Goal: Information Seeking & Learning: Learn about a topic

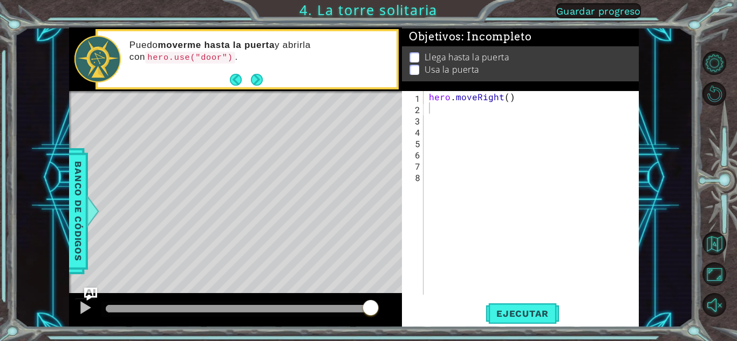
click at [495, 210] on div "hero . moveRight ( )" at bounding box center [534, 204] width 215 height 227
click at [430, 111] on div "hero . moveRight ( )" at bounding box center [534, 204] width 215 height 227
drag, startPoint x: 518, startPoint y: 101, endPoint x: 389, endPoint y: 87, distance: 129.7
click at [389, 87] on div "1 ההההההההההההההההההההההההההההההההההההההההההההההההההההההההההההההההההההההההההההה…" at bounding box center [354, 178] width 570 height 300
type textarea "hero.moveRight()"
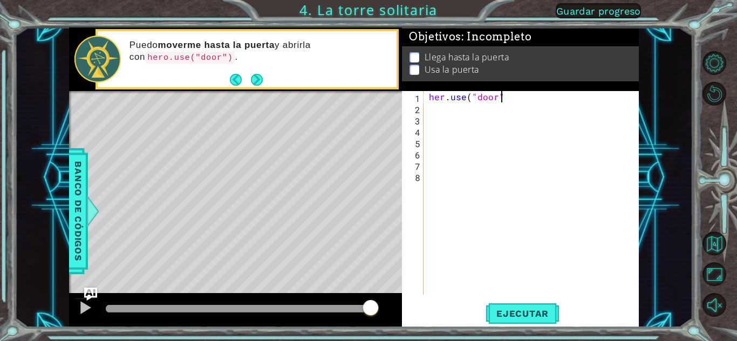
scroll to position [0, 4]
click at [527, 306] on button "Ejecutar" at bounding box center [522, 314] width 74 height 24
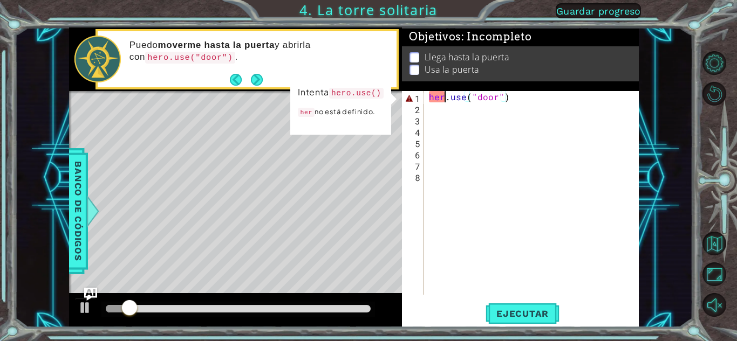
click at [445, 97] on div "her . use ( "door" )" at bounding box center [534, 204] width 215 height 227
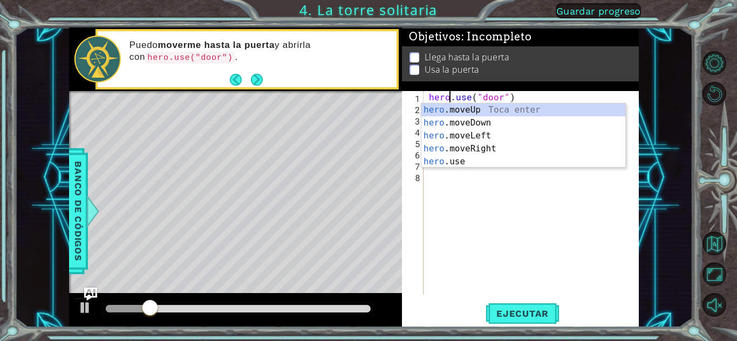
scroll to position [0, 1]
type textarea "hero.use("door")"
click at [540, 311] on span "Ejecutar" at bounding box center [522, 314] width 74 height 11
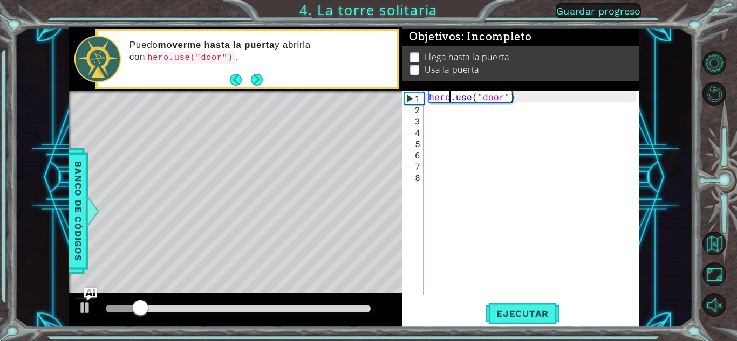
click at [425, 99] on div "hero.use("door") 1 2 3 4 5 6 7 8 hero . use ( "door" ) הההההההההההההההההההההההה…" at bounding box center [519, 193] width 234 height 204
click at [433, 97] on div "hero . use ( "door" )" at bounding box center [534, 204] width 215 height 227
click at [427, 97] on div "hero . use ( "door" )" at bounding box center [531, 193] width 209 height 204
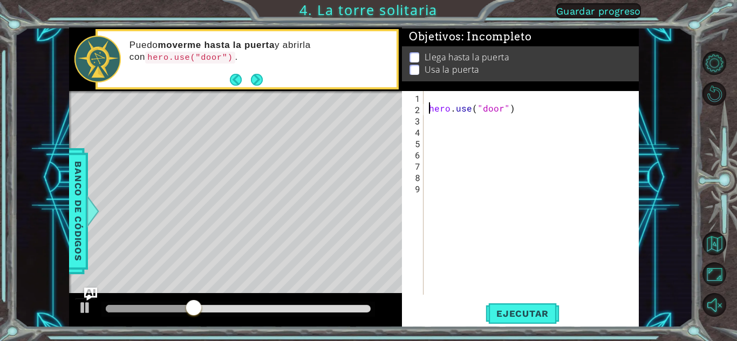
click at [430, 98] on div "hero . use ( "door" )" at bounding box center [534, 204] width 215 height 227
type textarea "h"
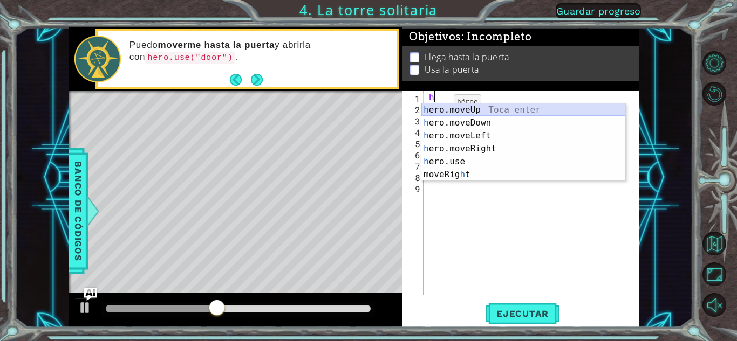
click at [458, 110] on div "h ero.moveUp Toca enter h ero.moveDown Toca enter h ero.moveLeft Toca enter h e…" at bounding box center [523, 156] width 204 height 104
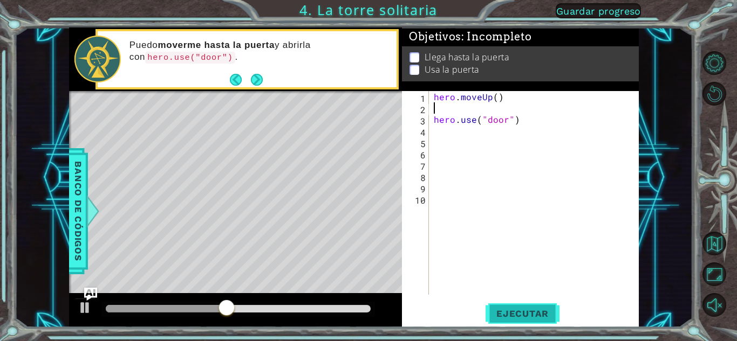
click at [522, 306] on button "Ejecutar" at bounding box center [522, 314] width 74 height 24
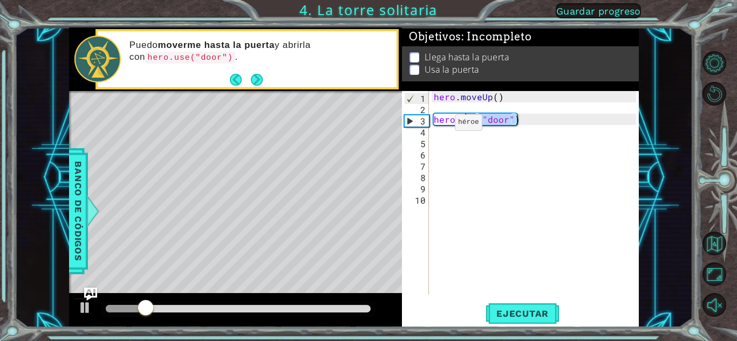
drag, startPoint x: 517, startPoint y: 121, endPoint x: 419, endPoint y: 122, distance: 97.6
click at [428, 124] on div "1 2 3 4 5 6 7 8 9 10 hero . moveUp ( ) hero . use ( "door" ) הההההההההההההההההה…" at bounding box center [519, 193] width 234 height 204
type textarea "hero.use("door")"
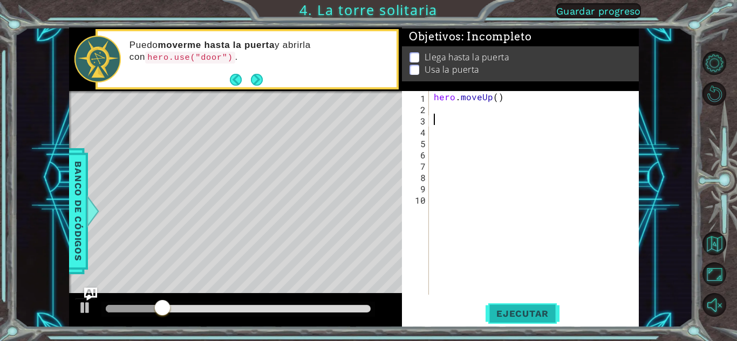
click at [526, 320] on button "Ejecutar" at bounding box center [522, 314] width 74 height 24
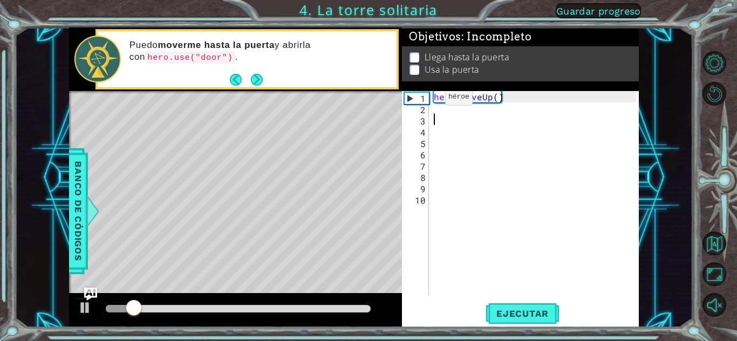
click at [417, 102] on div "1" at bounding box center [417, 98] width 24 height 11
type textarea "hero.moveUp()"
click at [501, 97] on div "hero . moveUp ( )" at bounding box center [537, 204] width 210 height 227
drag, startPoint x: 501, startPoint y: 98, endPoint x: 419, endPoint y: 98, distance: 81.5
click at [420, 98] on div "hero.moveUp() 1 2 3 4 5 6 7 8 9 10 hero . moveUp ( ) הההההההההההההההההההההההההה…" at bounding box center [519, 193] width 234 height 204
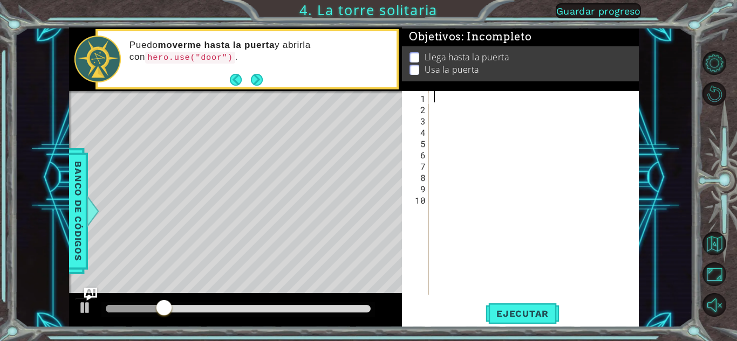
type textarea "h"
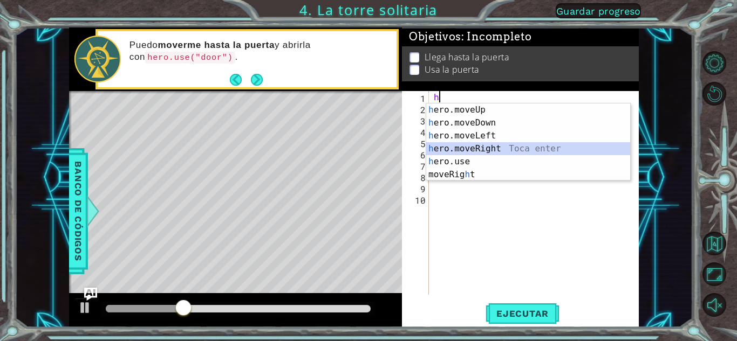
click at [478, 143] on div "h ero.moveUp Toca enter h ero.moveDown Toca enter h ero.moveLeft Toca enter h e…" at bounding box center [528, 156] width 204 height 104
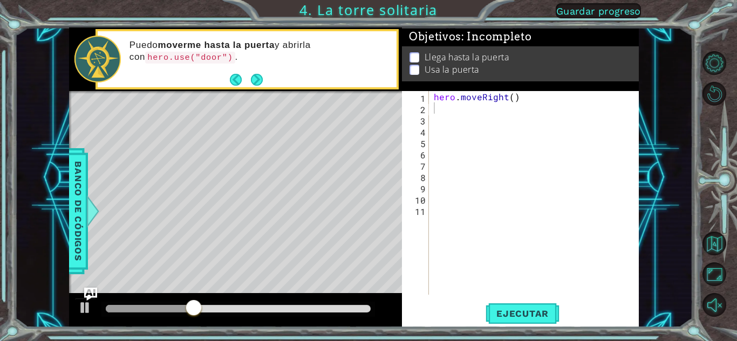
click at [498, 300] on div "1 2 3 4 5 6 7 8 9 10 11 hero . moveRight ( ) הההההההההההההההההההההההההההההההההה…" at bounding box center [520, 209] width 237 height 236
click at [508, 320] on button "Ejecutar" at bounding box center [522, 314] width 74 height 24
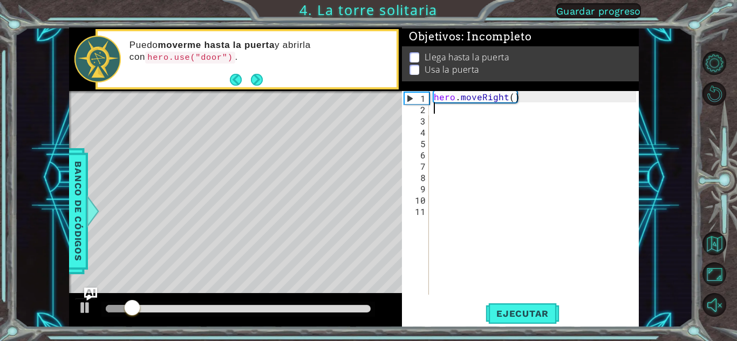
type textarea "h"
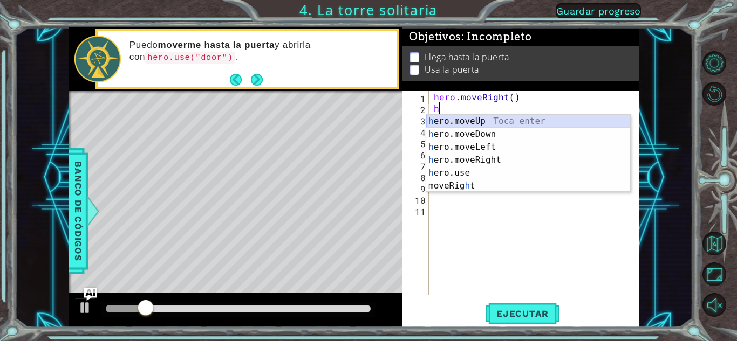
click at [455, 120] on div "h ero.moveUp Toca enter h ero.moveDown Toca enter h ero.moveLeft Toca enter h e…" at bounding box center [528, 167] width 204 height 104
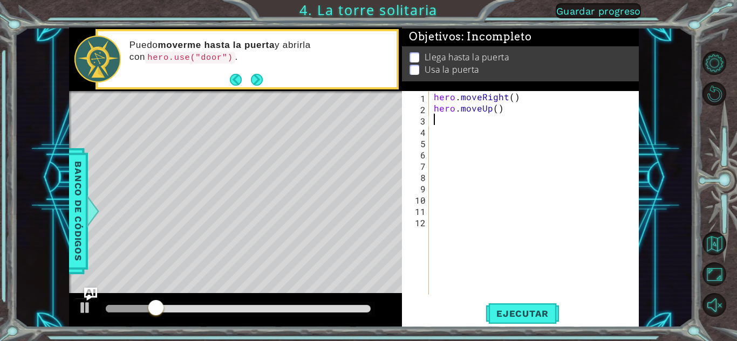
click at [518, 294] on div "hero . moveRight ( ) hero . moveUp ( )" at bounding box center [537, 204] width 210 height 227
click at [522, 328] on div "1 ההההההההההההההההההההההההההההההההההההההההההההההההההההההההההההההההההההההההההההה…" at bounding box center [368, 170] width 737 height 341
click at [519, 320] on button "Ejecutar" at bounding box center [522, 314] width 74 height 24
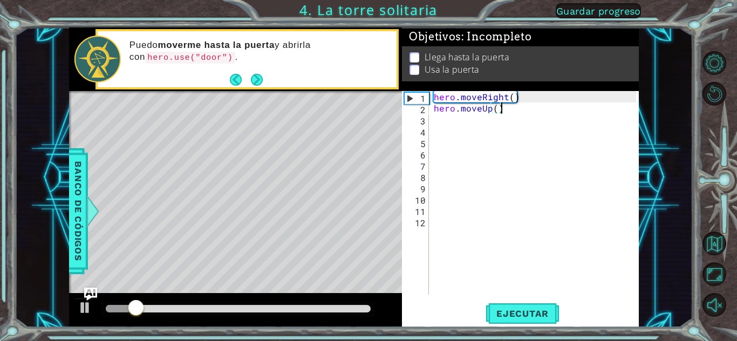
click at [505, 109] on div "hero . moveRight ( ) hero . moveUp ( )" at bounding box center [537, 204] width 210 height 227
drag, startPoint x: 398, startPoint y: 118, endPoint x: 358, endPoint y: 122, distance: 40.7
click at [355, 122] on div "1 ההההההההההההההההההההההההההההההההההההההההההההההההההההההההההההההההההההההההההההה…" at bounding box center [354, 178] width 570 height 300
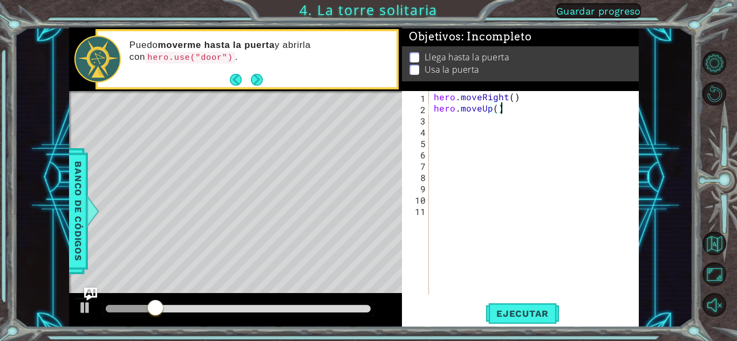
click at [501, 110] on div "hero . moveRight ( ) hero . moveUp ( )" at bounding box center [537, 204] width 210 height 227
drag, startPoint x: 502, startPoint y: 109, endPoint x: 436, endPoint y: 106, distance: 65.9
click at [436, 106] on div "hero . moveRight ( ) hero . moveUp ( )" at bounding box center [537, 204] width 210 height 227
type textarea "h"
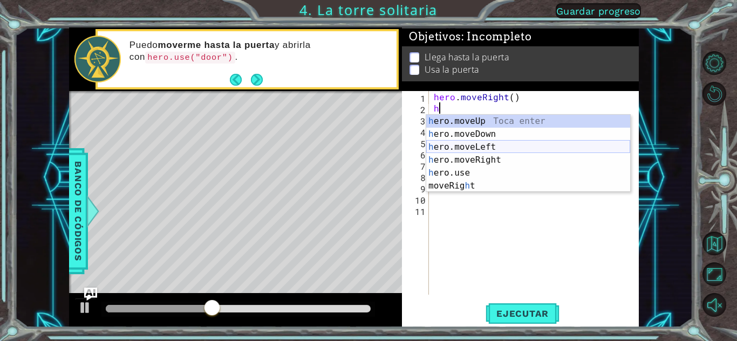
click at [459, 147] on div "h ero.moveUp Toca enter h ero.moveDown Toca enter h ero.moveLeft Toca enter h e…" at bounding box center [528, 167] width 204 height 104
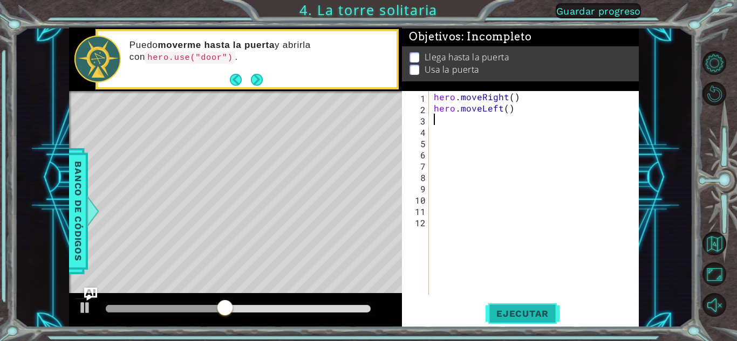
click at [512, 314] on span "Ejecutar" at bounding box center [522, 314] width 74 height 11
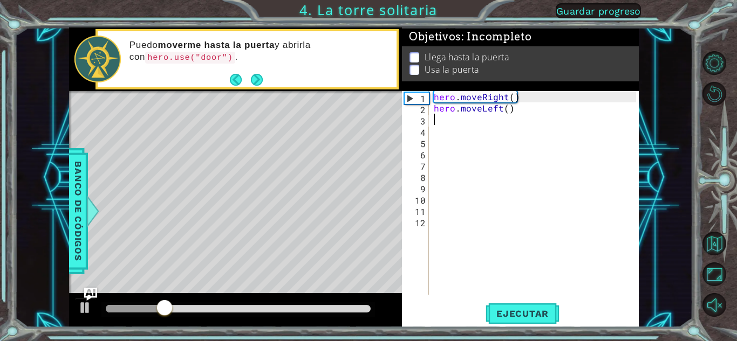
type textarea "h"
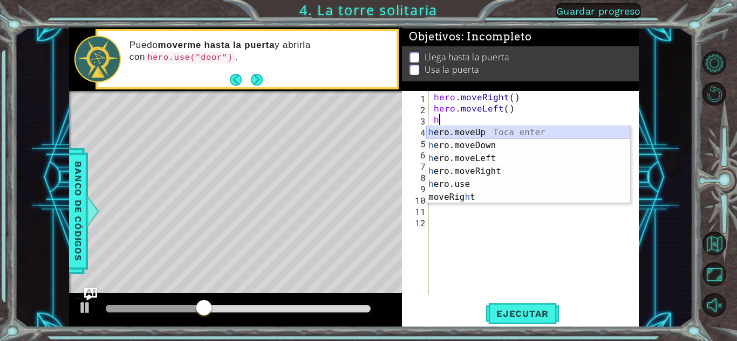
click at [464, 131] on div "h ero.moveUp Toca enter h ero.moveDown Toca enter h ero.moveLeft Toca enter h e…" at bounding box center [528, 178] width 204 height 104
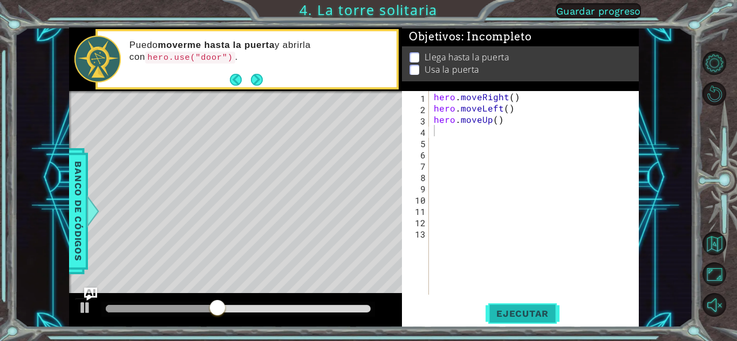
click at [526, 309] on span "Ejecutar" at bounding box center [522, 314] width 74 height 11
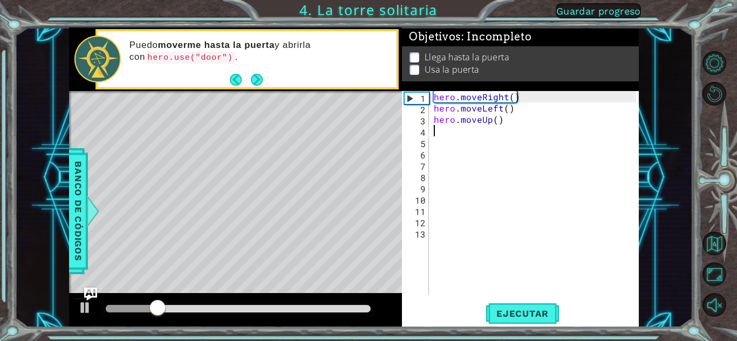
click at [504, 127] on div "hero . moveRight ( ) hero . moveLeft ( ) hero . moveUp ( )" at bounding box center [537, 204] width 210 height 227
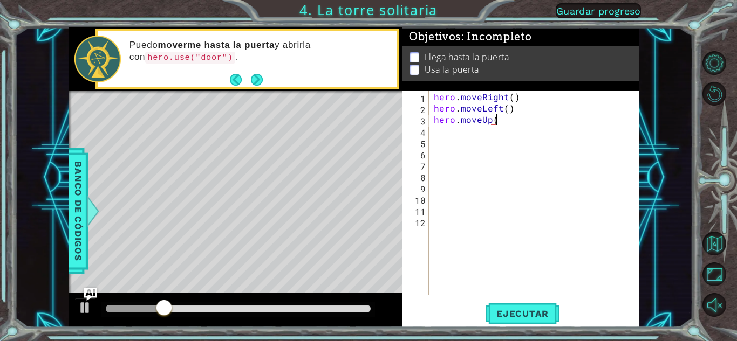
click at [504, 124] on div "hero . moveRight ( ) hero . moveLeft ( ) hero . moveUp (" at bounding box center [537, 204] width 210 height 227
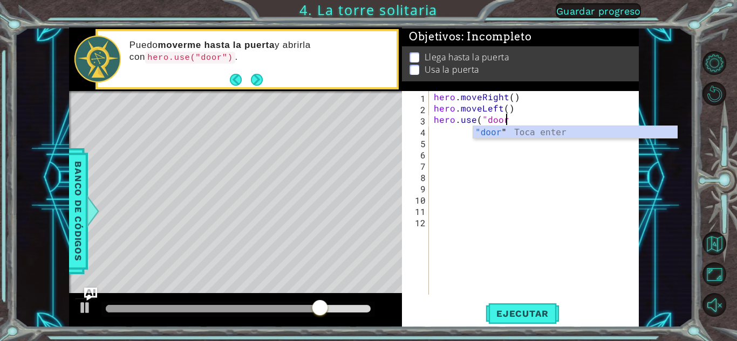
scroll to position [0, 4]
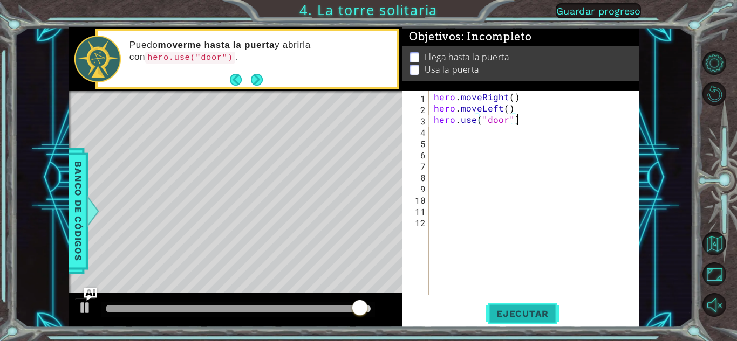
type textarea "hero.use("door")"
click at [511, 306] on button "Ejecutar" at bounding box center [522, 314] width 74 height 24
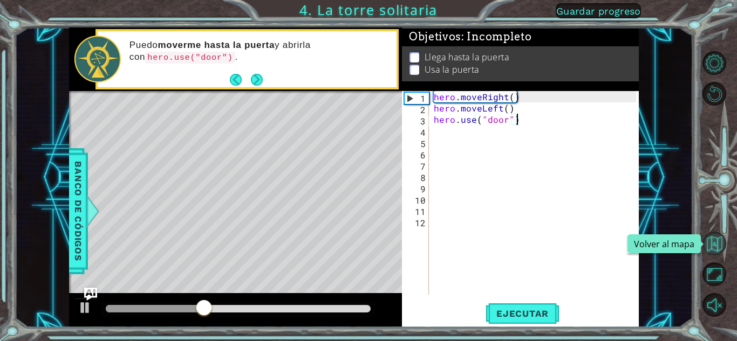
click at [715, 240] on button "Volver al mapa" at bounding box center [714, 244] width 24 height 24
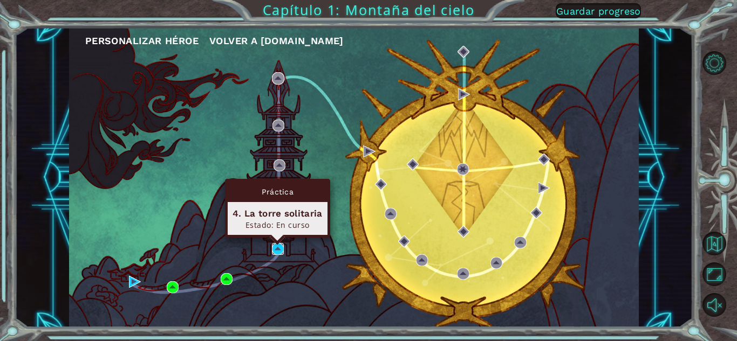
click at [272, 245] on img at bounding box center [278, 249] width 12 height 12
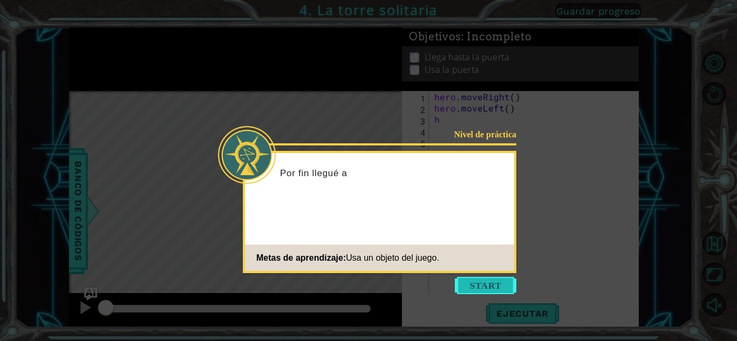
click at [477, 283] on button "Start" at bounding box center [485, 285] width 61 height 17
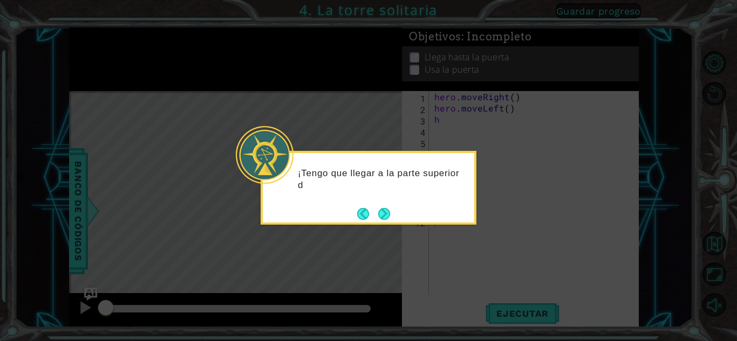
click at [378, 214] on button "Next" at bounding box center [384, 214] width 12 height 12
click at [378, 216] on button "Next" at bounding box center [384, 214] width 12 height 12
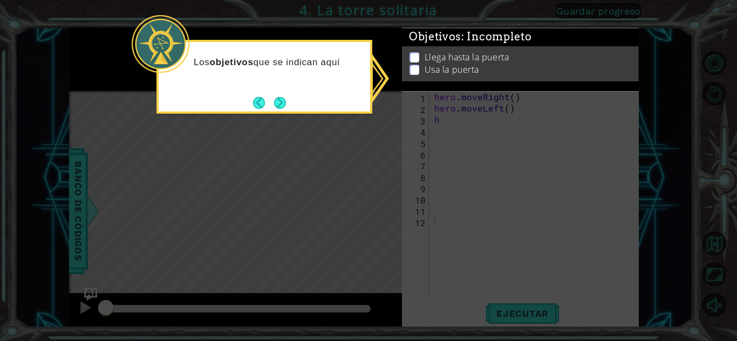
drag, startPoint x: 269, startPoint y: 99, endPoint x: 264, endPoint y: 92, distance: 8.8
click at [264, 92] on div "Los objetivos que se indican aquí" at bounding box center [264, 77] width 216 height 74
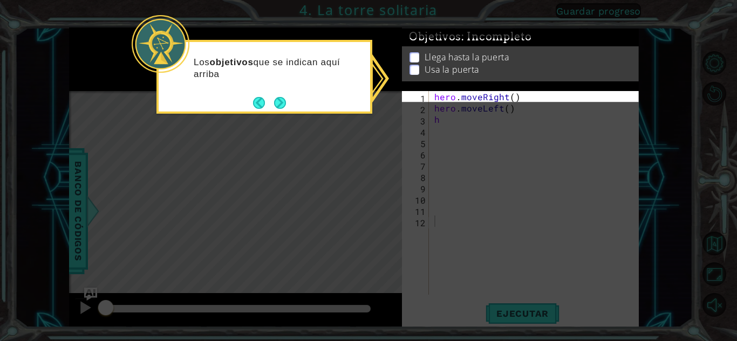
click at [264, 92] on div "Los objetivos que se indican aquí arriba" at bounding box center [264, 73] width 211 height 54
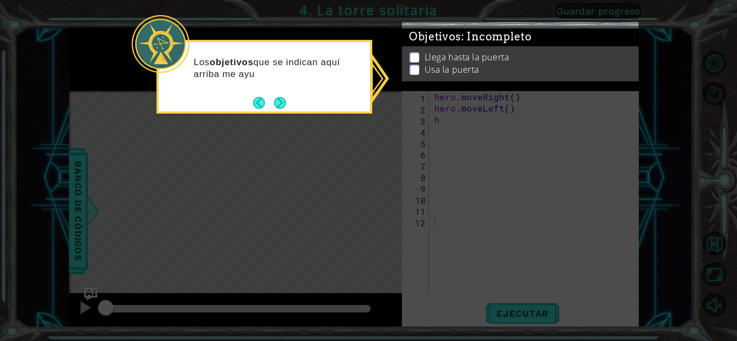
click at [285, 109] on button "Next" at bounding box center [280, 103] width 12 height 12
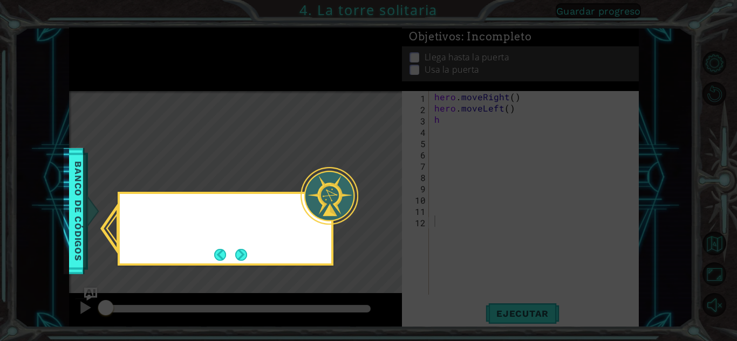
click at [283, 108] on icon at bounding box center [368, 170] width 737 height 341
drag, startPoint x: 335, startPoint y: 237, endPoint x: 321, endPoint y: 237, distance: 14.0
click at [331, 237] on body "1 ההההההההההההההההההההההההההההההההההההההההההההההההההההההההההההההההההההההההההההה…" at bounding box center [368, 170] width 737 height 341
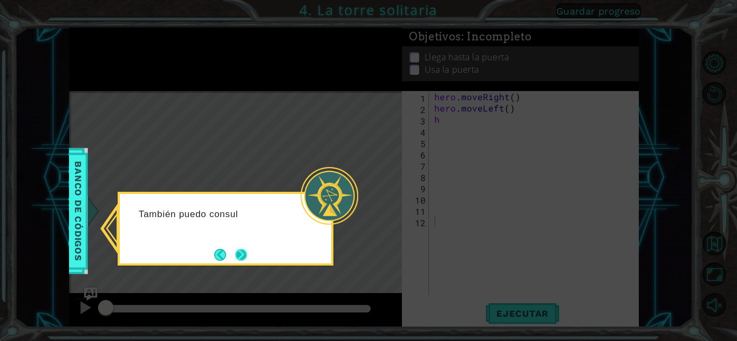
click at [247, 250] on button "Next" at bounding box center [241, 255] width 12 height 12
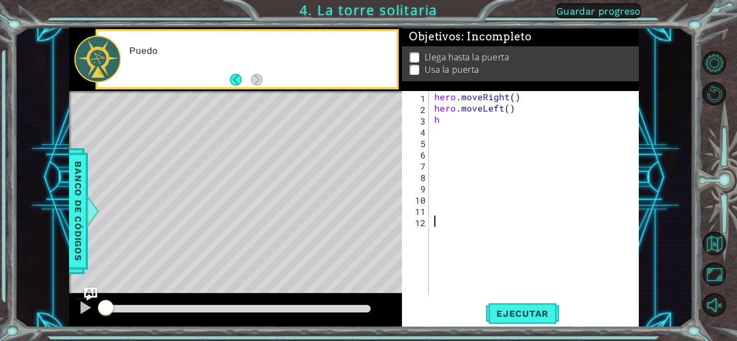
click at [614, 146] on div "1 ההההההההההההההההההההההההההההההההההההההההההההההההההההההההההההההההההההההההההההה…" at bounding box center [354, 178] width 570 height 300
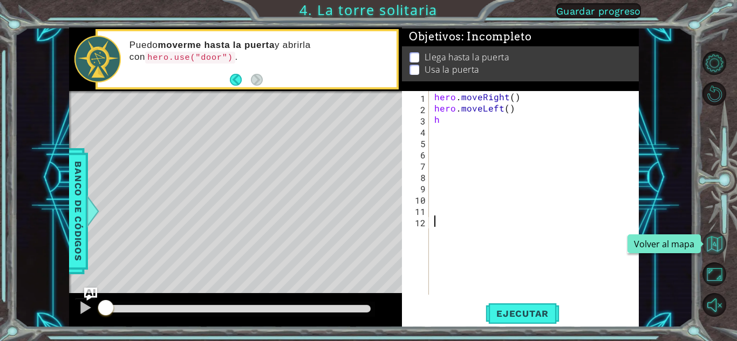
click at [712, 243] on button "Volver al mapa" at bounding box center [714, 244] width 24 height 24
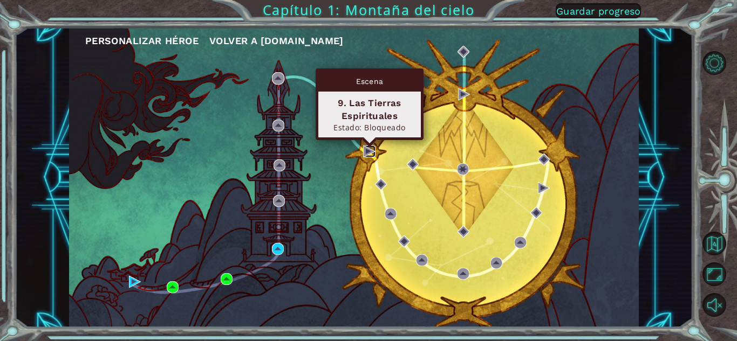
click at [369, 150] on img at bounding box center [369, 152] width 12 height 12
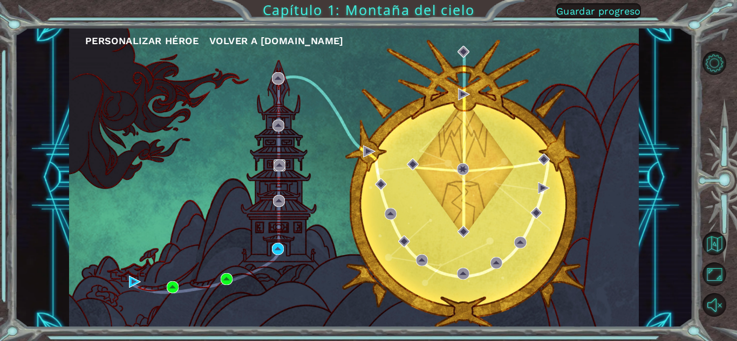
click at [283, 162] on img at bounding box center [279, 166] width 12 height 12
click at [276, 251] on img at bounding box center [278, 249] width 12 height 12
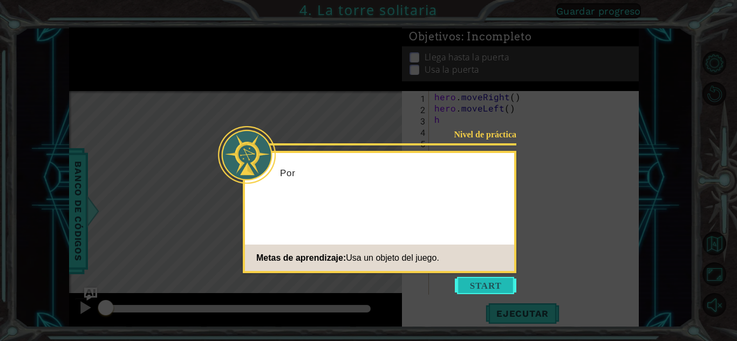
click at [466, 288] on button "Start" at bounding box center [485, 285] width 61 height 17
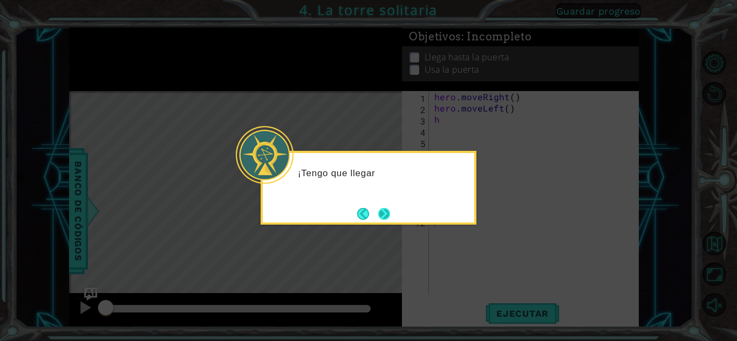
click at [385, 212] on button "Next" at bounding box center [384, 214] width 12 height 12
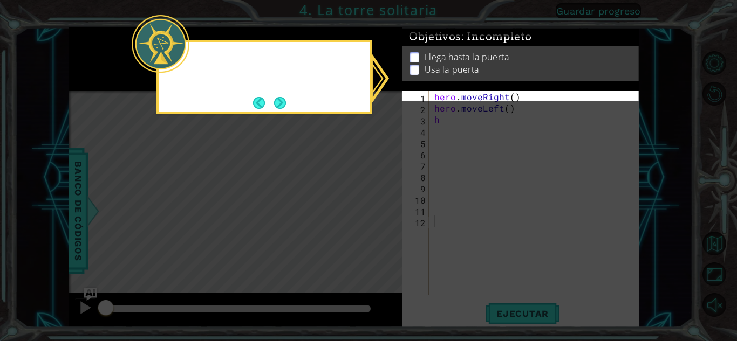
click at [385, 212] on icon at bounding box center [368, 170] width 737 height 341
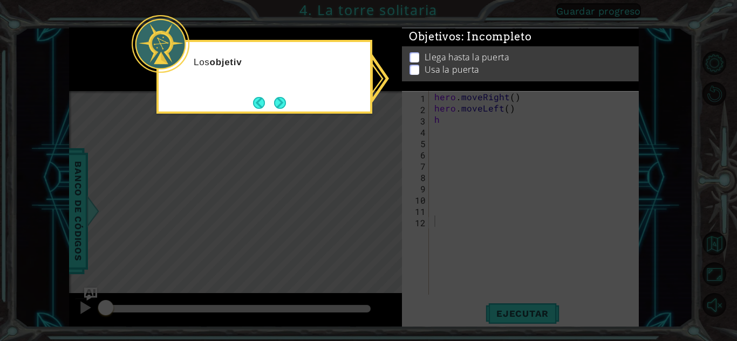
click at [417, 119] on icon at bounding box center [368, 170] width 737 height 341
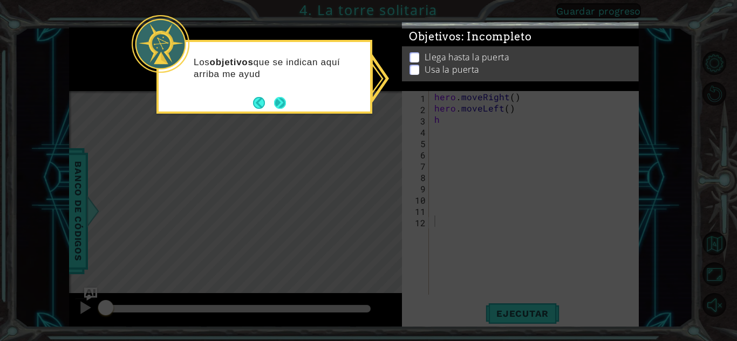
click at [276, 104] on button "Next" at bounding box center [280, 103] width 12 height 12
click at [276, 104] on icon at bounding box center [368, 170] width 737 height 341
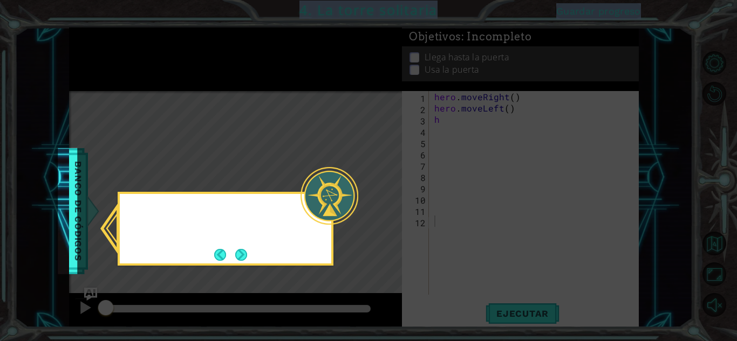
click at [276, 104] on icon at bounding box center [368, 170] width 737 height 341
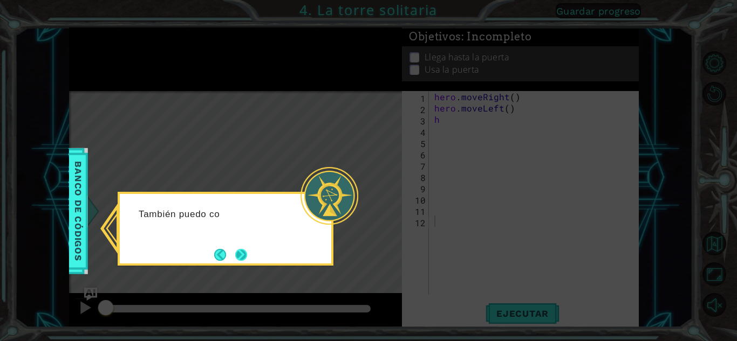
click at [242, 249] on button "Next" at bounding box center [241, 255] width 12 height 12
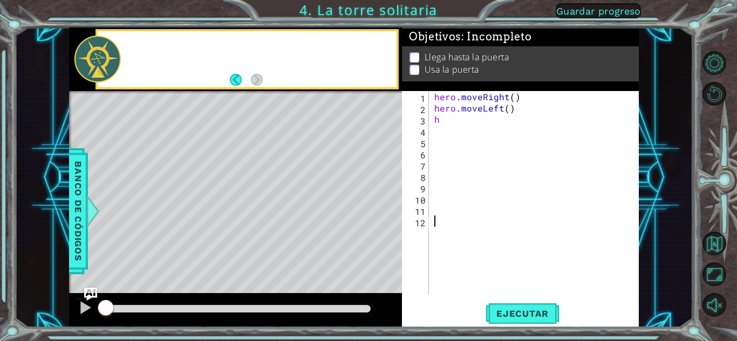
click at [242, 248] on div "Level Map" at bounding box center [318, 250] width 498 height 318
drag, startPoint x: 495, startPoint y: 99, endPoint x: 407, endPoint y: 85, distance: 89.0
click at [421, 85] on div "Objetivos : Incompleto Llega hasta la puerta Usa la puerta hero.moveLeft() 1 2 …" at bounding box center [520, 178] width 237 height 300
type textarea "hero.moveRight() hero.moveLeft()"
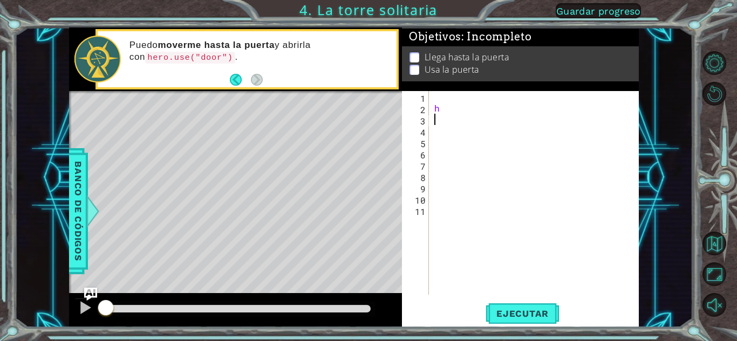
drag, startPoint x: 446, startPoint y: 115, endPoint x: 445, endPoint y: 102, distance: 13.0
click at [448, 115] on div "h" at bounding box center [536, 204] width 209 height 227
type textarea "h"
click at [440, 98] on div at bounding box center [536, 204] width 209 height 227
type textarea "h"
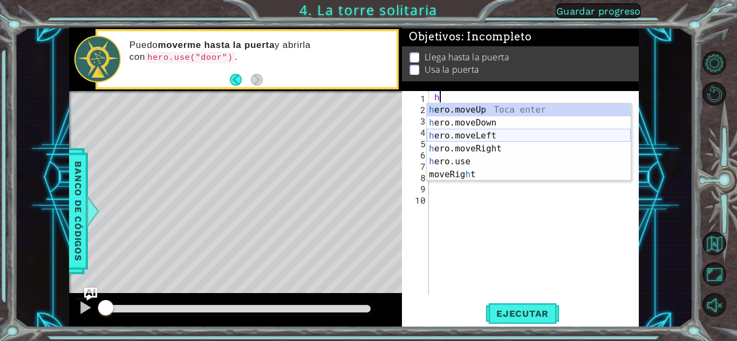
click at [474, 138] on div "h ero.moveUp Toca enter h ero.moveDown Toca enter h ero.moveLeft Toca enter h e…" at bounding box center [529, 156] width 204 height 104
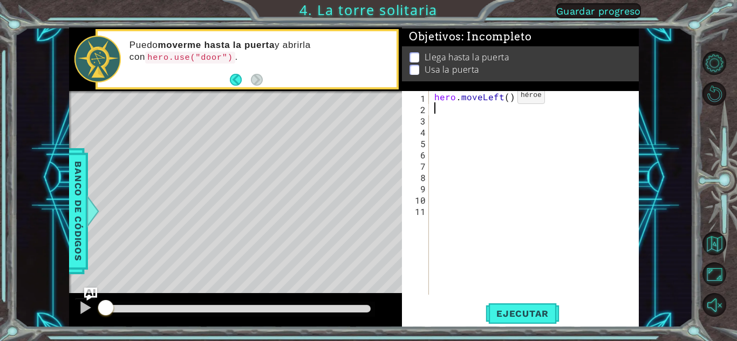
click at [506, 98] on div "hero . moveLeft ( )" at bounding box center [536, 204] width 209 height 227
type textarea "hero.moveLeft(2)"
click at [526, 296] on div "hero.moveLeft(2) 1 2 3 4 5 6 7 8 9 10 11 hero . moveLeft ( 2 ) הההההההההההההההה…" at bounding box center [520, 209] width 237 height 236
click at [526, 316] on span "Ejecutar" at bounding box center [522, 314] width 74 height 11
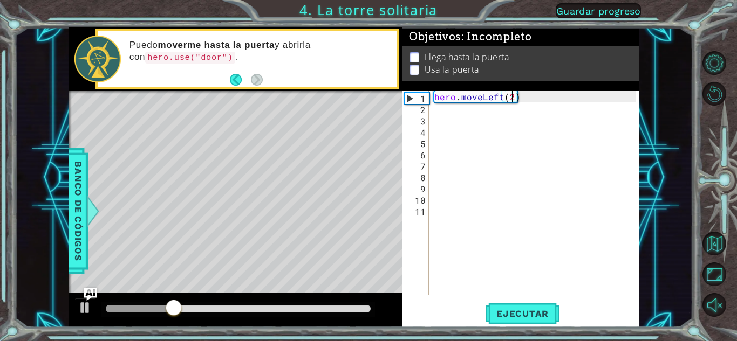
click at [445, 119] on div "hero . moveLeft ( 2 )" at bounding box center [536, 204] width 209 height 227
click at [437, 111] on div "hero . moveLeft ( 2 )" at bounding box center [536, 204] width 209 height 227
type textarea "h"
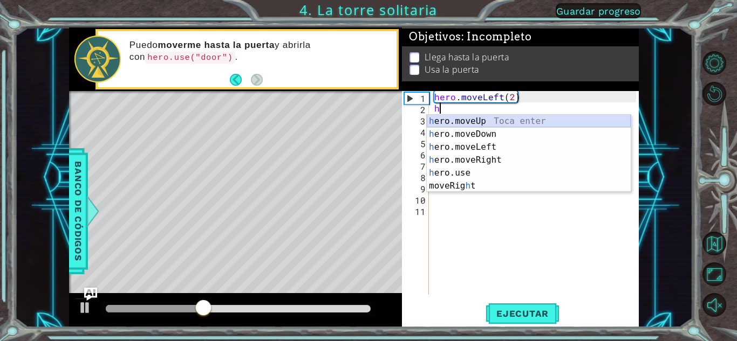
drag, startPoint x: 463, startPoint y: 120, endPoint x: 457, endPoint y: 112, distance: 10.0
click at [457, 112] on body "1 ההההההההההההההההההההההההההההההההההההההההההההההההההההההההההההההההההההההההההההה…" at bounding box center [368, 170] width 737 height 341
click at [484, 122] on div "h ero.moveUp Toca enter h ero.moveDown Toca enter h ero.moveLeft Toca enter h e…" at bounding box center [529, 167] width 204 height 104
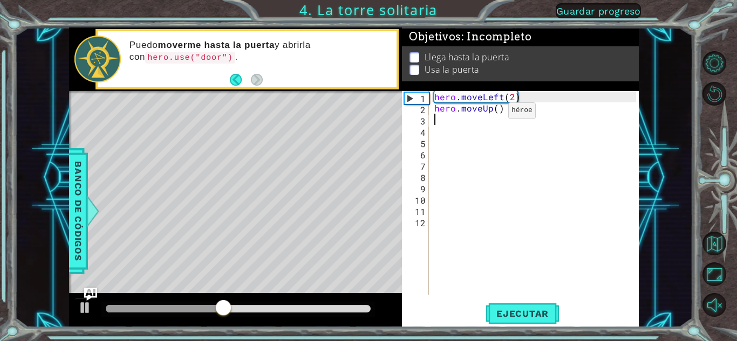
click at [495, 114] on div "hero . moveLeft ( 2 ) hero . moveUp ( )" at bounding box center [536, 204] width 209 height 227
type textarea "hero.moveUp(2)"
click at [530, 312] on span "Ejecutar" at bounding box center [522, 314] width 74 height 11
click at [440, 128] on div "hero . moveLeft ( 2 ) hero . moveUp ( 2 )" at bounding box center [536, 204] width 209 height 227
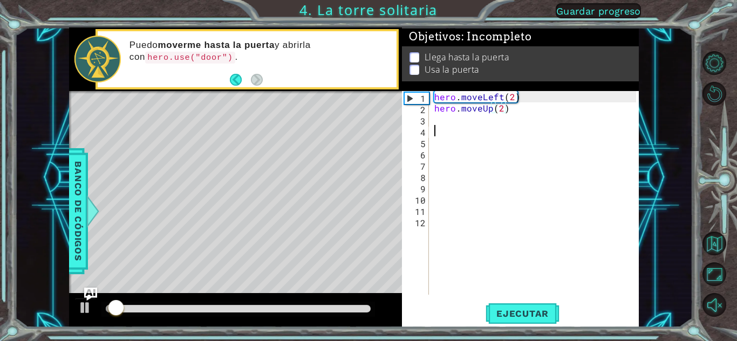
scroll to position [0, 0]
click at [441, 126] on div "hero . moveLeft ( 2 ) hero . moveUp ( 2 )" at bounding box center [536, 204] width 209 height 227
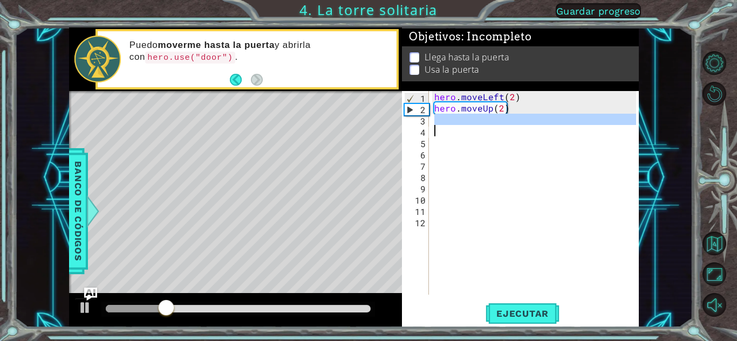
type textarea "h"
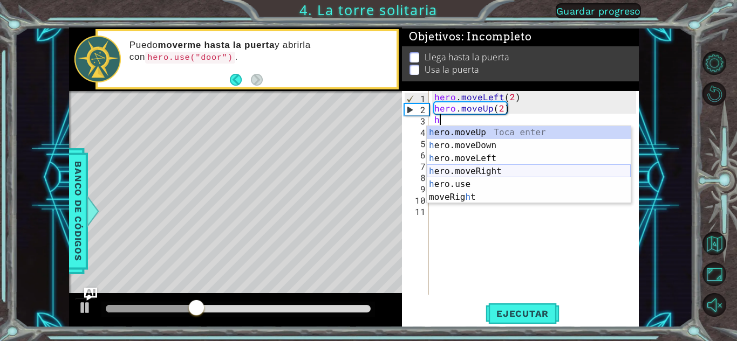
click at [476, 167] on div "h ero.moveUp Toca enter h ero.moveDown Toca enter h ero.moveLeft Toca enter h e…" at bounding box center [529, 178] width 204 height 104
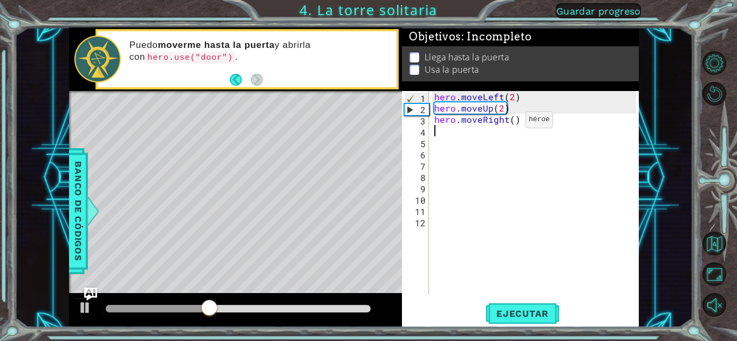
click at [511, 122] on div "hero . moveLeft ( 2 ) hero . moveUp ( 2 ) hero . moveRight ( )" at bounding box center [536, 204] width 209 height 227
type textarea "hero.moveRight(2)"
click at [524, 318] on span "Ejecutar" at bounding box center [522, 314] width 74 height 11
click at [441, 135] on div "hero . moveLeft ( 2 ) hero . moveUp ( 2 ) hero . moveRight ( 2 )" at bounding box center [536, 204] width 209 height 227
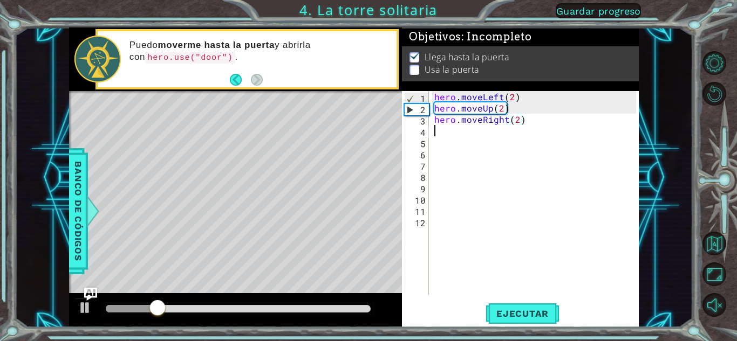
scroll to position [0, 0]
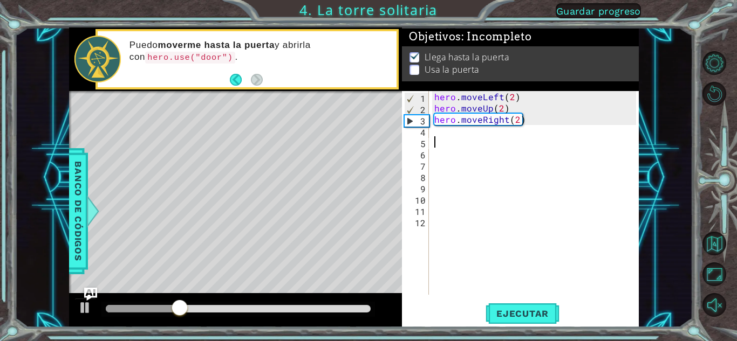
click at [444, 141] on div "hero . moveLeft ( 2 ) hero . moveUp ( 2 ) hero . moveRight ( 2 )" at bounding box center [536, 204] width 209 height 227
click at [444, 140] on div "hero . moveLeft ( 2 ) hero . moveUp ( 2 ) hero . moveRight ( 2 )" at bounding box center [536, 204] width 209 height 227
click at [443, 139] on div "hero . moveLeft ( 2 ) hero . moveUp ( 2 ) hero . moveRight ( 2 )" at bounding box center [536, 204] width 209 height 227
click at [435, 133] on div "hero . moveLeft ( 2 ) hero . moveUp ( 2 ) hero . moveRight ( 2 )" at bounding box center [536, 204] width 209 height 227
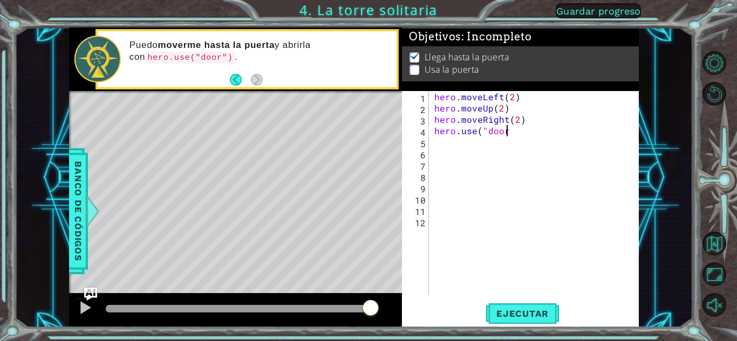
scroll to position [0, 4]
type textarea "hero.use("door")"
click at [512, 305] on button "Ejecutar" at bounding box center [522, 314] width 74 height 24
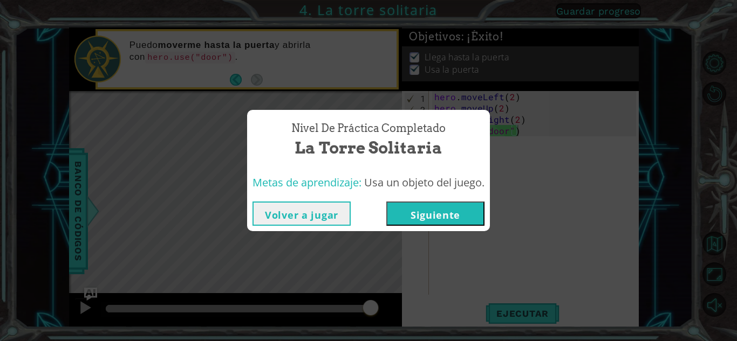
click at [456, 220] on button "Siguiente" at bounding box center [435, 214] width 98 height 24
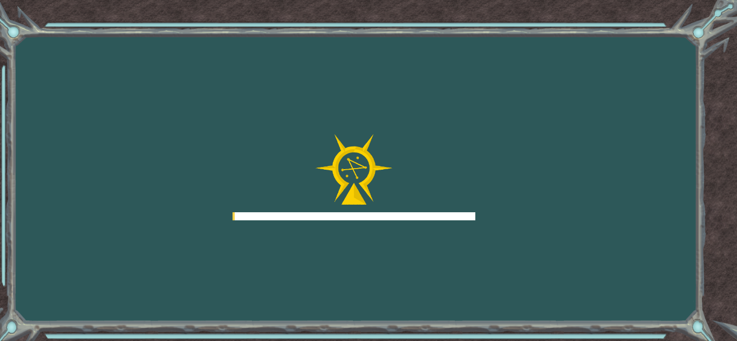
click at [456, 220] on div at bounding box center [353, 217] width 243 height 8
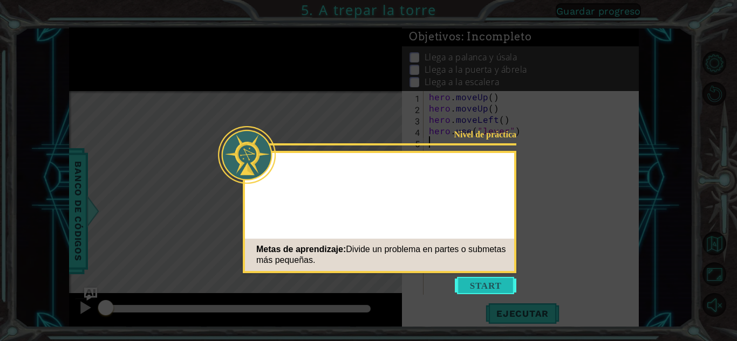
click at [476, 293] on button "Start" at bounding box center [485, 285] width 61 height 17
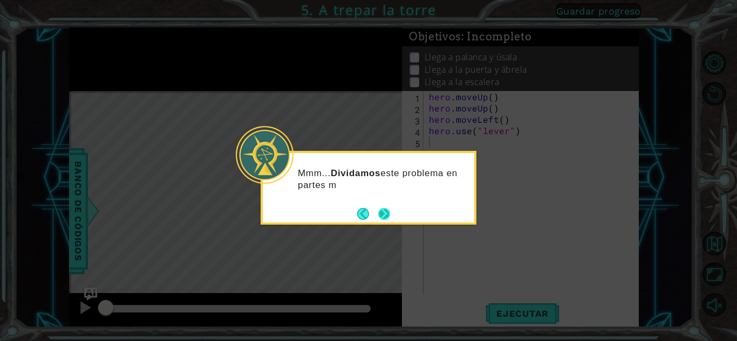
click at [382, 220] on button "Next" at bounding box center [384, 214] width 12 height 12
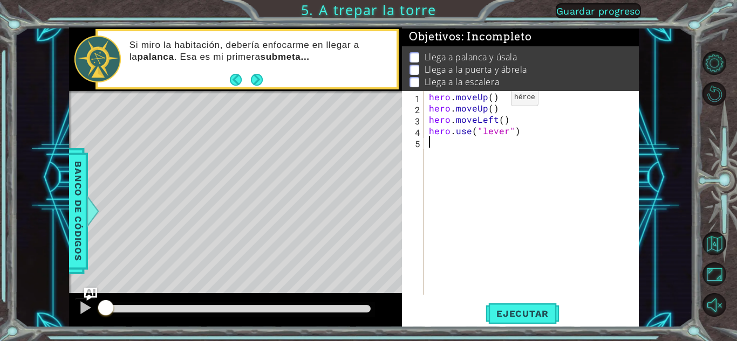
click at [492, 100] on div "hero . moveUp ( ) hero . moveUp ( ) hero . moveLeft ( ) hero . use ( "lever" )" at bounding box center [534, 204] width 215 height 227
click at [521, 133] on div "hero . moveUp ( ) hero . moveUp ( ) hero . moveLeft ( ) hero . use ( "lever" )" at bounding box center [534, 204] width 215 height 227
type textarea "hero.use("lever")"
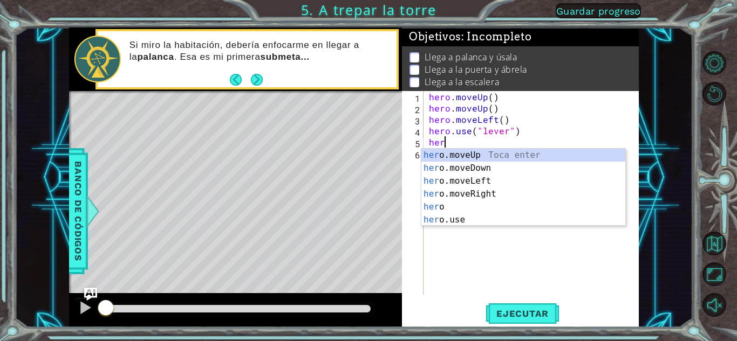
type textarea "her."
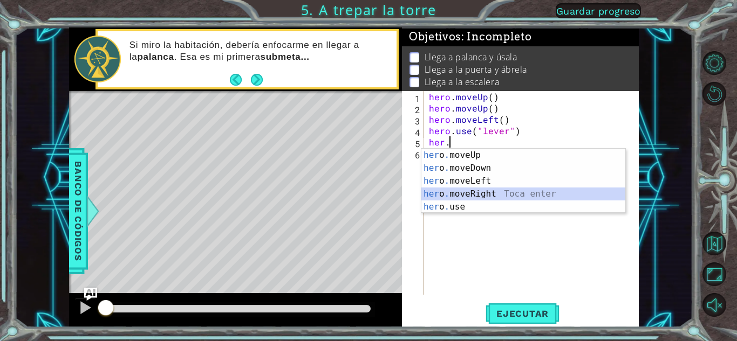
click at [467, 192] on div "her o . moveUp Toca enter her o . moveDown Toca enter her o . moveLeft [PERSON_…" at bounding box center [523, 194] width 204 height 91
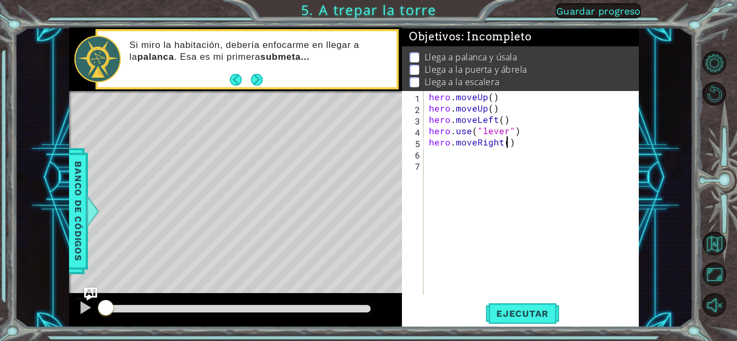
click at [505, 142] on div "hero . moveUp ( ) hero . moveUp ( ) hero . moveLeft ( ) hero . use ( "lever" ) …" at bounding box center [534, 204] width 215 height 227
type textarea "hero.moveRight(3)"
click at [461, 158] on div "hero . moveUp ( ) hero . moveUp ( ) hero . moveLeft ( ) hero . use ( "lever" ) …" at bounding box center [534, 204] width 215 height 227
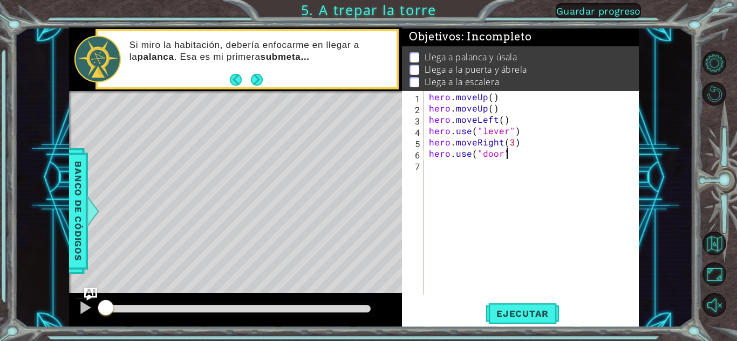
type textarea "hero.use("door")"
click at [457, 160] on div "hero . moveUp ( ) hero . moveUp ( ) hero . moveLeft ( ) hero . use ( "lever" ) …" at bounding box center [534, 204] width 215 height 227
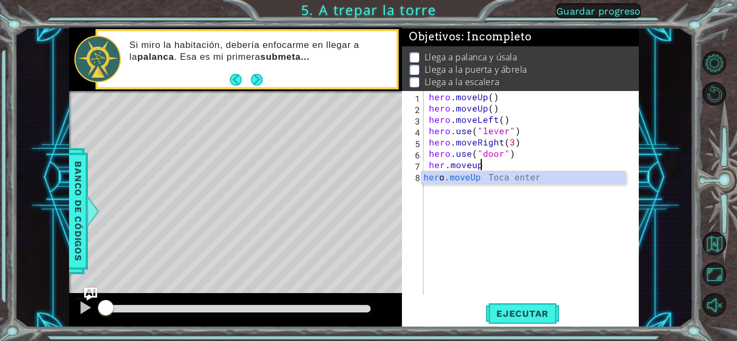
scroll to position [0, 2]
type textarea "her.move"
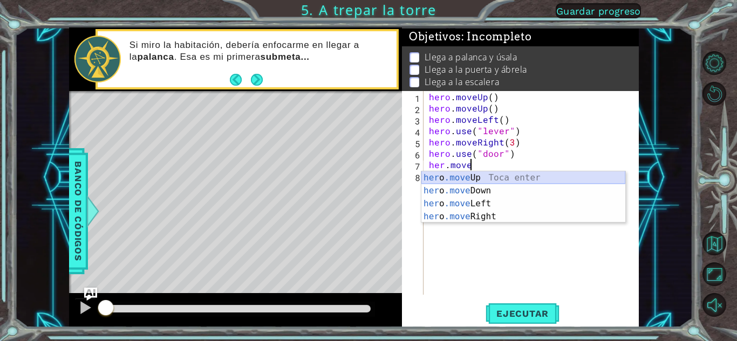
click at [458, 178] on div "her o .move Up Toca enter her o .move Down Toca enter her o .move Left Toca ent…" at bounding box center [523, 211] width 204 height 78
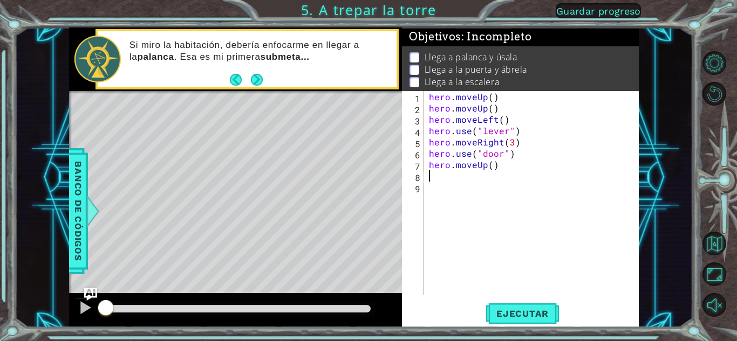
scroll to position [0, 0]
click at [493, 165] on div "hero . moveUp ( ) hero . moveUp ( ) hero . moveLeft ( ) hero . use ( "lever" ) …" at bounding box center [534, 204] width 215 height 227
type textarea "hero.moveUp(2)"
click at [453, 175] on div "hero . moveUp ( ) hero . moveUp ( ) hero . moveLeft ( ) hero . use ( "lever" ) …" at bounding box center [534, 204] width 215 height 227
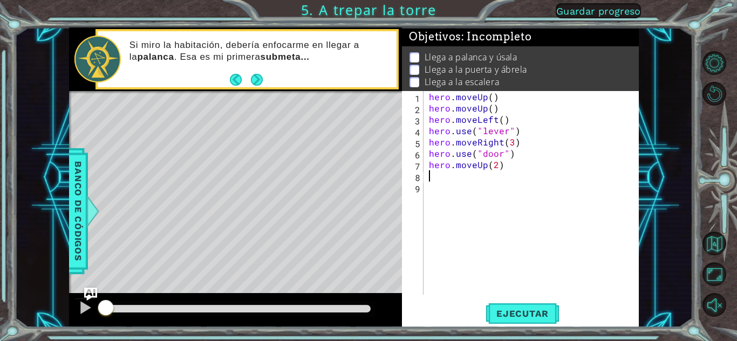
scroll to position [0, 0]
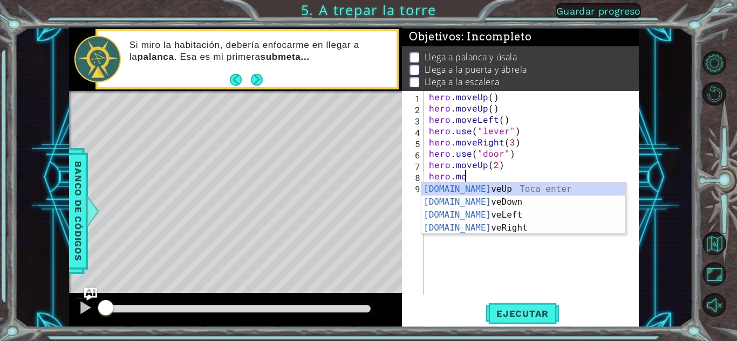
type textarea "hero.move"
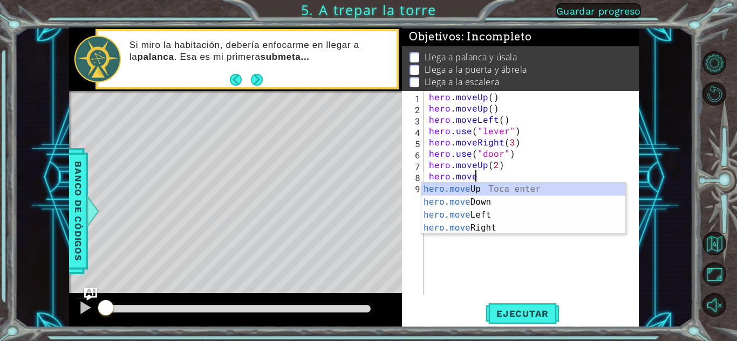
scroll to position [0, 2]
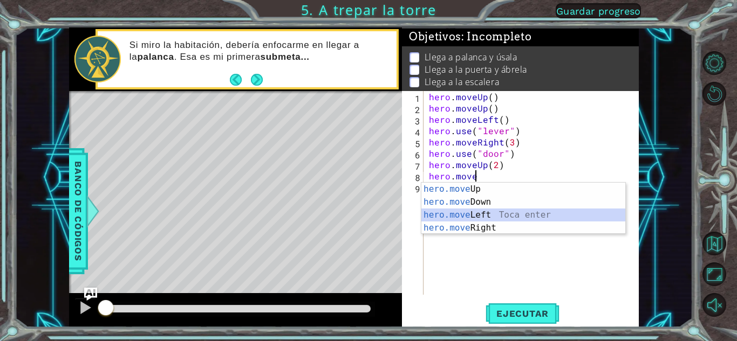
click at [468, 216] on div "hero.move Up Toca enter hero.move Down Toca enter hero.move Left Toca enter her…" at bounding box center [523, 222] width 204 height 78
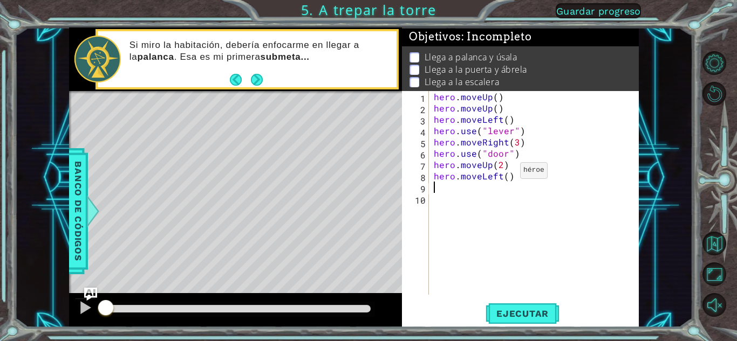
click at [506, 174] on div "hero . moveUp ( ) hero . moveUp ( ) hero . moveLeft ( ) hero . use ( "lever" ) …" at bounding box center [537, 204] width 210 height 227
type textarea "hero.moveLeft(3)"
click at [445, 191] on div "hero . moveUp ( ) hero . moveUp ( ) hero . moveLeft ( ) hero . use ( "lever" ) …" at bounding box center [537, 204] width 210 height 227
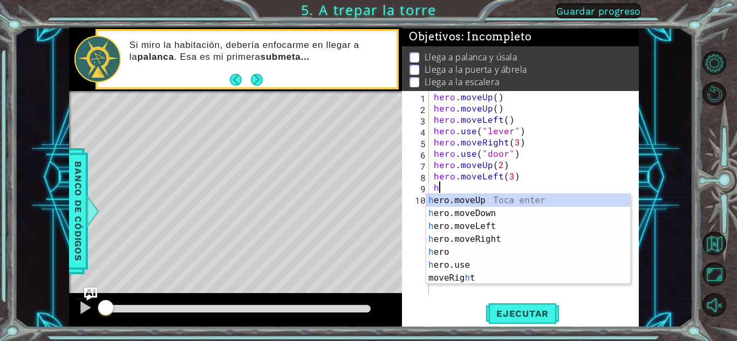
type textarea "her"
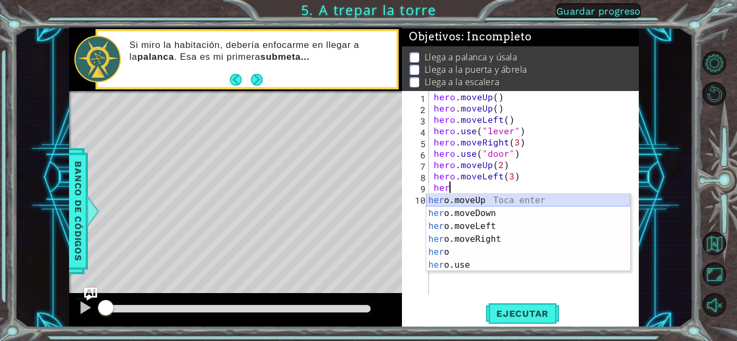
click at [468, 203] on div "her o.moveUp Toca enter her o.moveDown Toca enter her o.moveLeft [PERSON_NAME] …" at bounding box center [528, 246] width 204 height 104
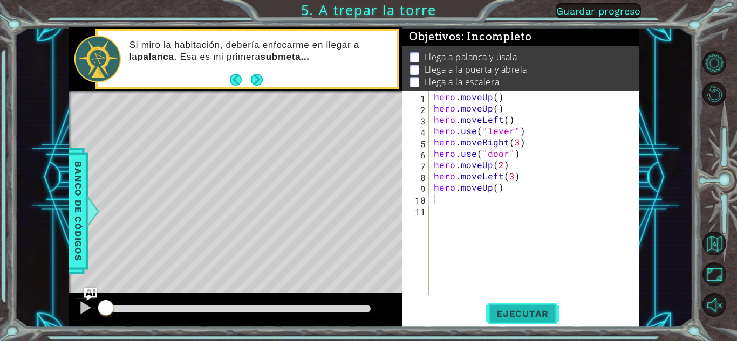
click at [521, 314] on span "Ejecutar" at bounding box center [522, 314] width 74 height 11
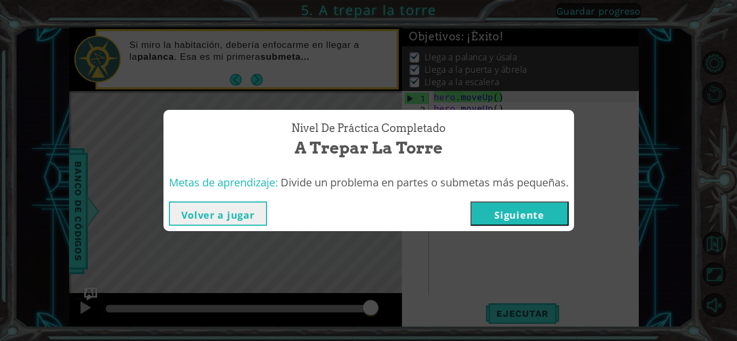
click at [473, 226] on div "Volver a jugar [GEOGRAPHIC_DATA]" at bounding box center [368, 213] width 410 height 35
click at [478, 225] on button "Siguiente" at bounding box center [519, 214] width 98 height 24
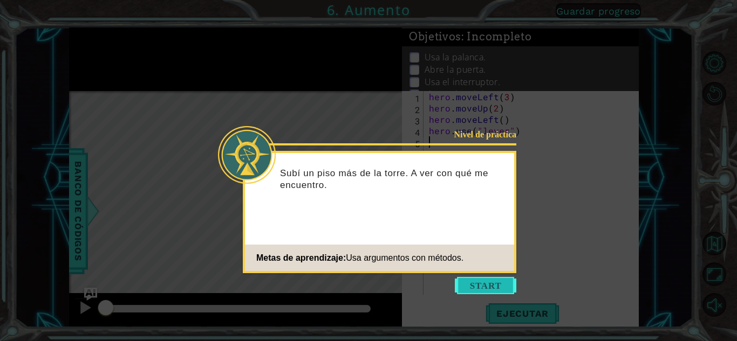
click at [498, 278] on button "Start" at bounding box center [485, 285] width 61 height 17
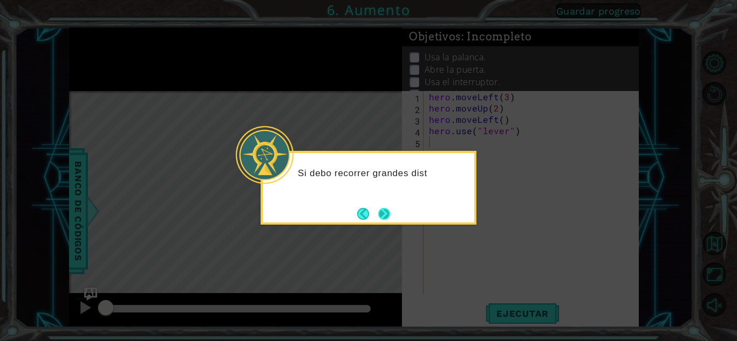
click at [388, 212] on button "Next" at bounding box center [384, 214] width 14 height 14
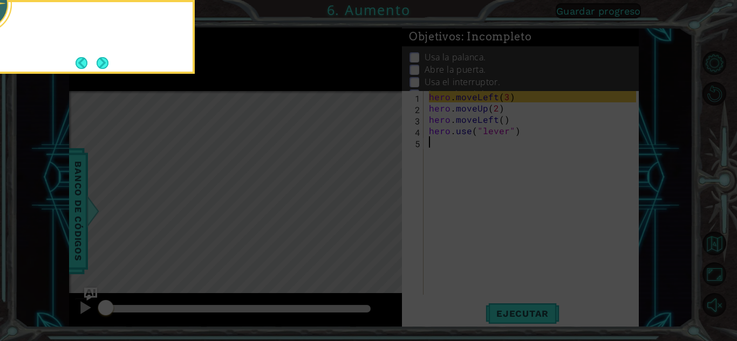
click at [388, 212] on icon at bounding box center [368, 51] width 737 height 581
click at [97, 66] on button "Next" at bounding box center [103, 63] width 12 height 12
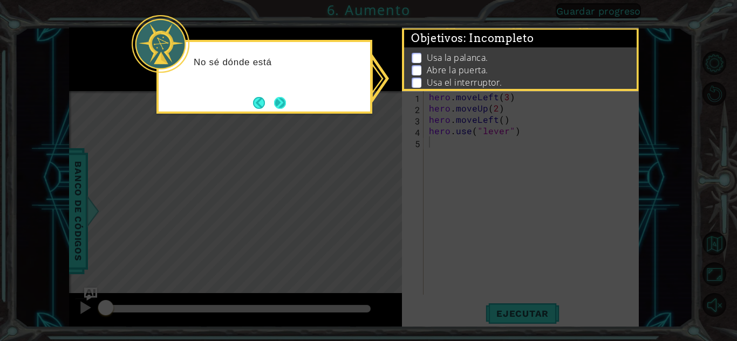
drag, startPoint x: 269, startPoint y: 97, endPoint x: 276, endPoint y: 103, distance: 9.5
click at [276, 103] on footer at bounding box center [269, 103] width 33 height 16
click at [276, 103] on button "Next" at bounding box center [280, 103] width 12 height 12
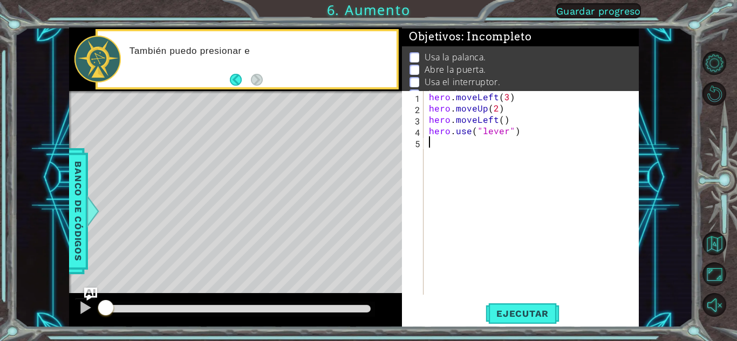
click at [276, 103] on div "Level Map" at bounding box center [318, 250] width 498 height 318
click at [278, 120] on div "Level Map" at bounding box center [318, 250] width 498 height 318
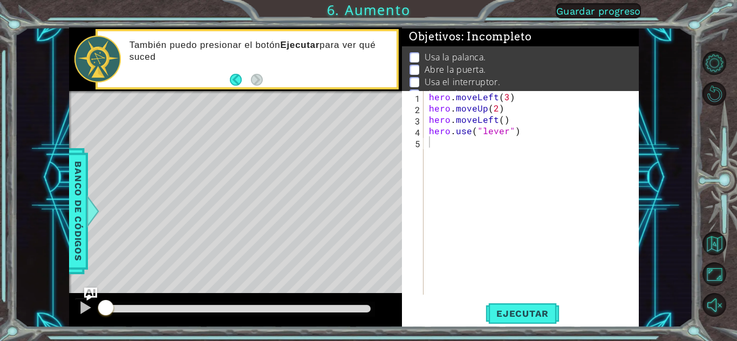
click at [283, 114] on div "Level Map" at bounding box center [318, 250] width 498 height 318
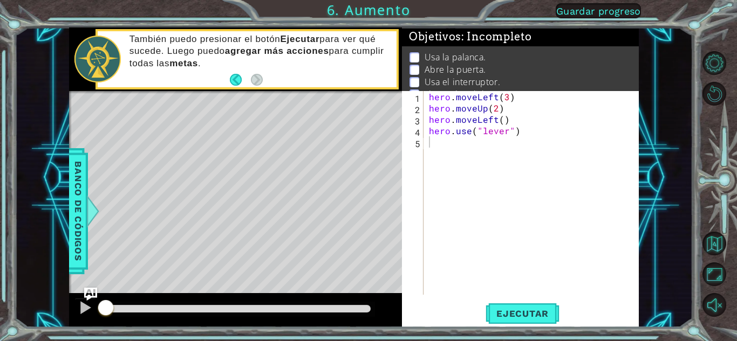
click at [429, 141] on div "hero . moveLeft ( 3 ) hero . moveUp ( 2 ) hero . moveLeft ( ) hero . use ( "lev…" at bounding box center [534, 204] width 215 height 227
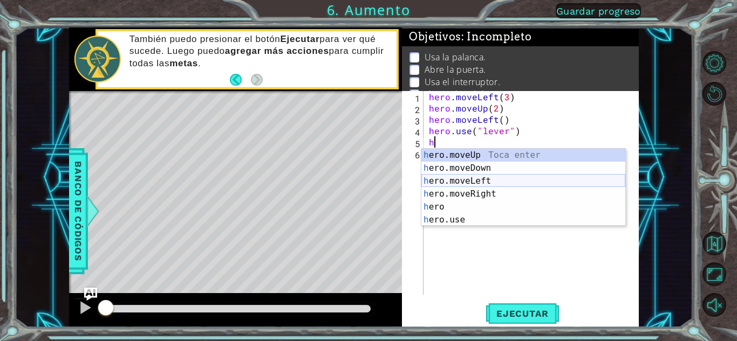
click at [449, 183] on div "h ero.moveUp Toca enter h ero.moveDown Toca enter h ero.moveLeft Toca enter h e…" at bounding box center [523, 201] width 204 height 104
type textarea "hero.moveLeft(1)"
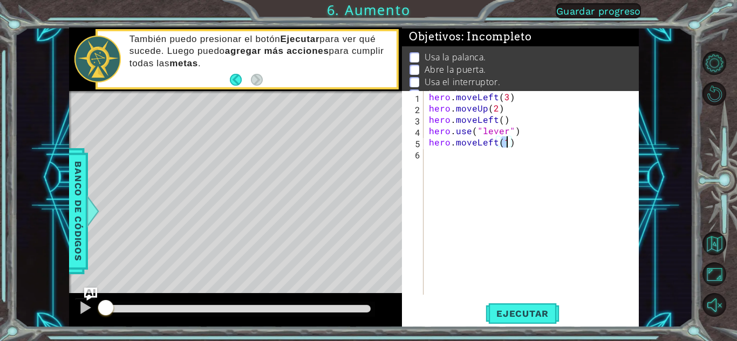
click at [430, 165] on div "hero . moveLeft ( 3 ) hero . moveUp ( 2 ) hero . moveLeft ( ) hero . use ( "lev…" at bounding box center [534, 204] width 215 height 227
type textarea "hero.use("door")"
click at [430, 170] on div "hero . moveLeft ( 3 ) hero . moveUp ( 2 ) hero . moveLeft ( ) hero . use ( "lev…" at bounding box center [534, 204] width 215 height 227
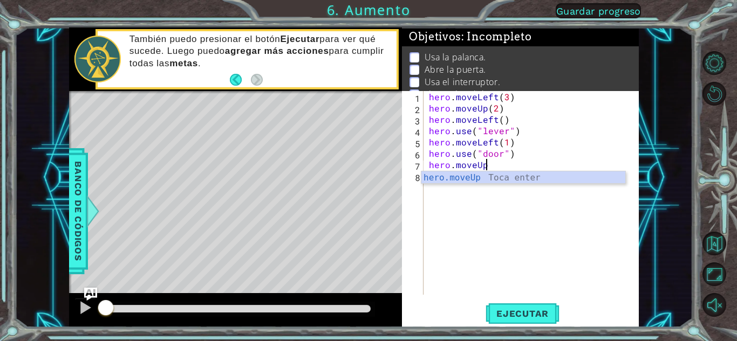
scroll to position [0, 3]
type textarea "hero.moveUp(2)"
click at [435, 189] on div "hero . moveLeft ( 3 ) hero . moveUp ( 2 ) hero . moveLeft ( ) hero . use ( "lev…" at bounding box center [534, 204] width 215 height 227
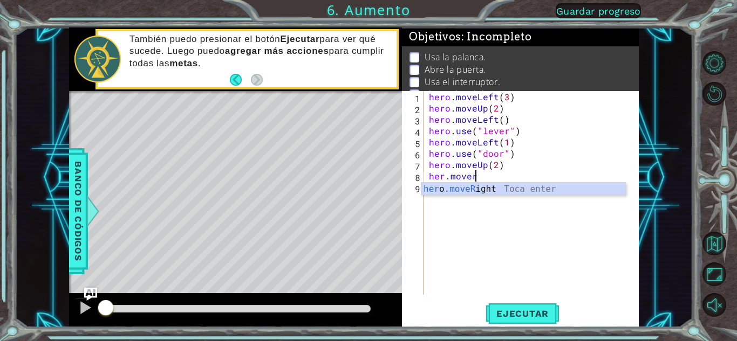
scroll to position [0, 2]
click at [470, 187] on div "her o .moveR ight Toca enter" at bounding box center [523, 202] width 204 height 39
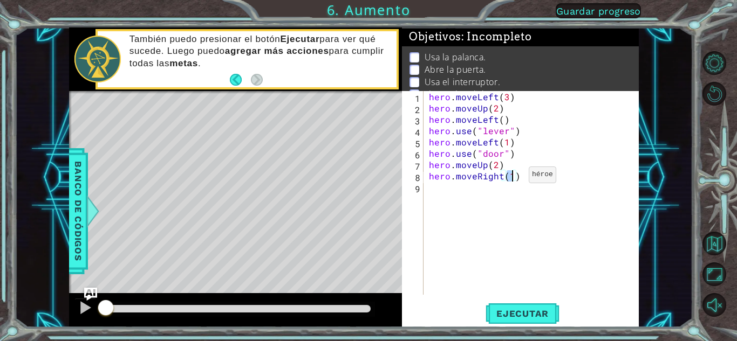
click at [510, 177] on div "hero . moveLeft ( 3 ) hero . moveUp ( 2 ) hero . moveLeft ( ) hero . use ( "lev…" at bounding box center [531, 193] width 209 height 204
type textarea "hero.moveRight(2)"
click at [452, 189] on div "hero . moveLeft ( 3 ) hero . moveUp ( 2 ) hero . moveLeft ( ) hero . use ( "lev…" at bounding box center [534, 204] width 215 height 227
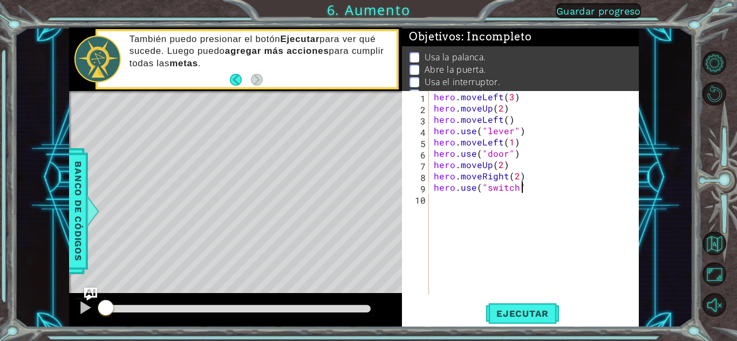
type textarea "hero.use("switch")"
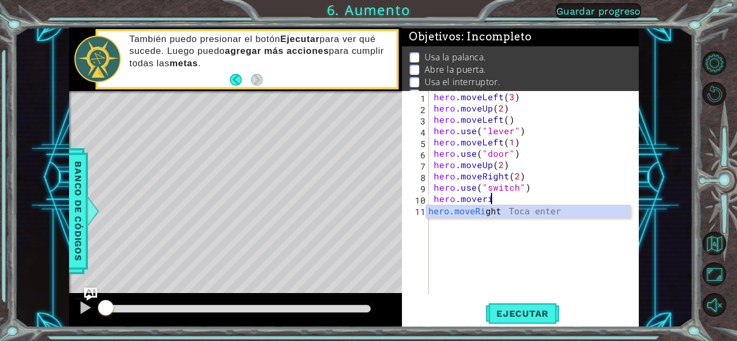
scroll to position [0, 3]
click at [472, 217] on div "hero.moveRigh t Toca enter" at bounding box center [528, 225] width 204 height 39
type textarea "hero.moveRight(1)"
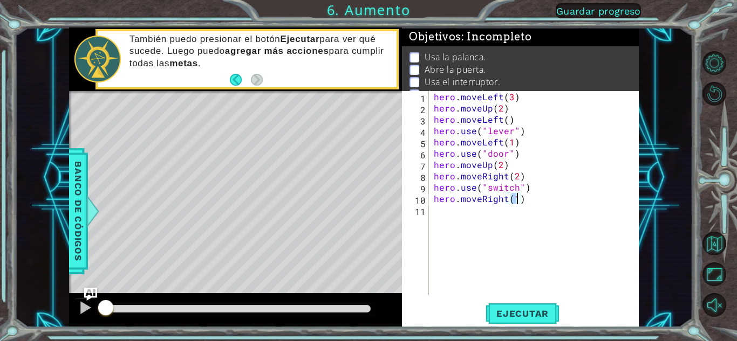
click at [464, 214] on div "hero . moveLeft ( 3 ) hero . moveUp ( 2 ) hero . moveLeft ( ) hero . use ( "lev…" at bounding box center [537, 204] width 210 height 227
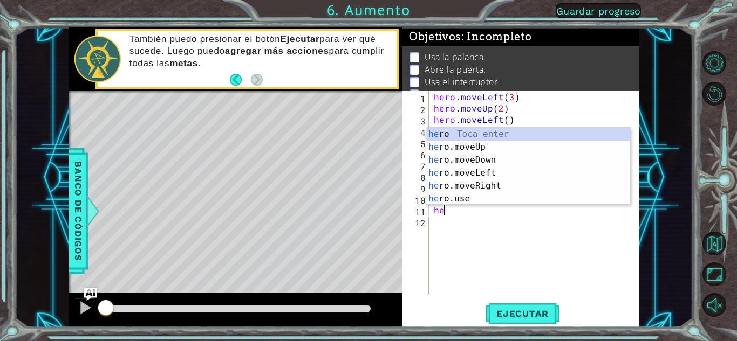
scroll to position [0, 1]
click at [458, 150] on div "hero Toca enter hero .moveUp Toca enter hero .moveDown Toca enter hero .moveLef…" at bounding box center [528, 180] width 204 height 104
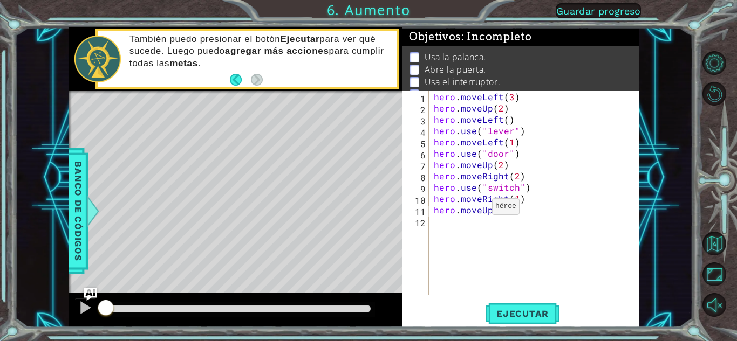
type textarea "hero.moveUp(1)"
click at [495, 218] on div "hero . moveLeft ( 3 ) hero . moveUp ( 2 ) hero . moveLeft ( ) hero . use ( "lev…" at bounding box center [537, 204] width 210 height 227
click at [538, 316] on span "Ejecutar" at bounding box center [522, 314] width 74 height 11
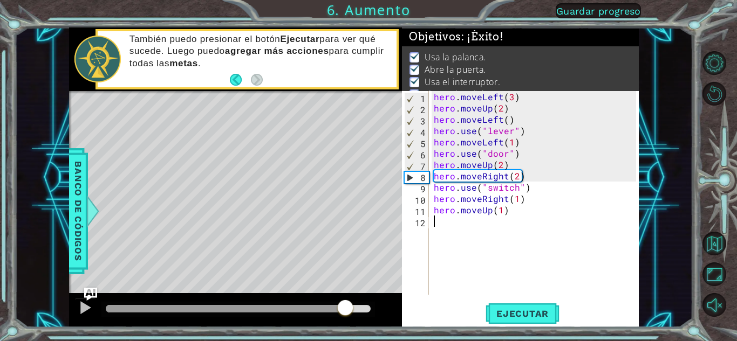
drag, startPoint x: 137, startPoint y: 307, endPoint x: 345, endPoint y: 336, distance: 209.6
click at [345, 336] on div "1 ההההההההההההההההההההההההההההההההההההההההההההההההההההההההההההההההההההההההההההה…" at bounding box center [368, 170] width 737 height 341
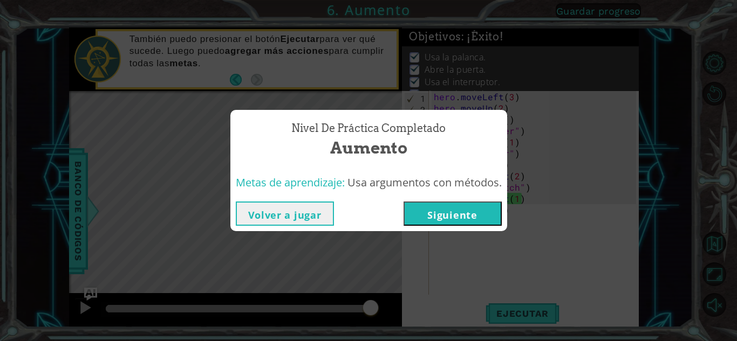
click at [434, 225] on button "Siguiente" at bounding box center [452, 214] width 98 height 24
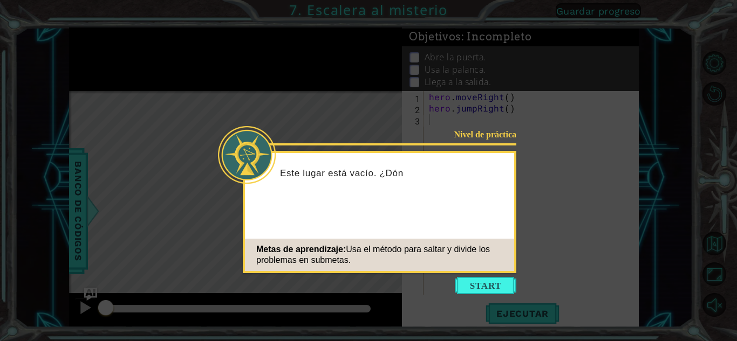
click at [489, 276] on icon at bounding box center [368, 170] width 737 height 341
click at [486, 286] on button "Start" at bounding box center [485, 285] width 61 height 17
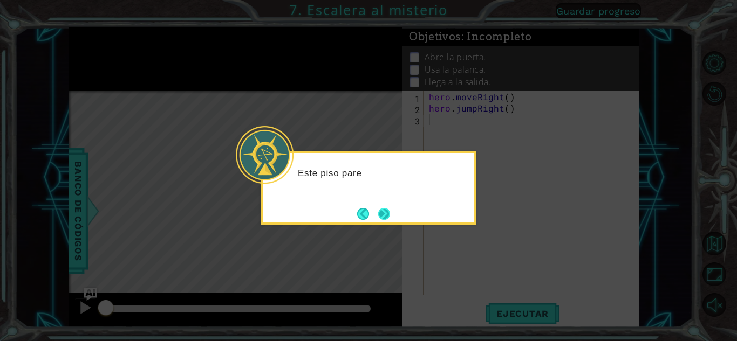
click at [381, 215] on button "Next" at bounding box center [384, 214] width 12 height 12
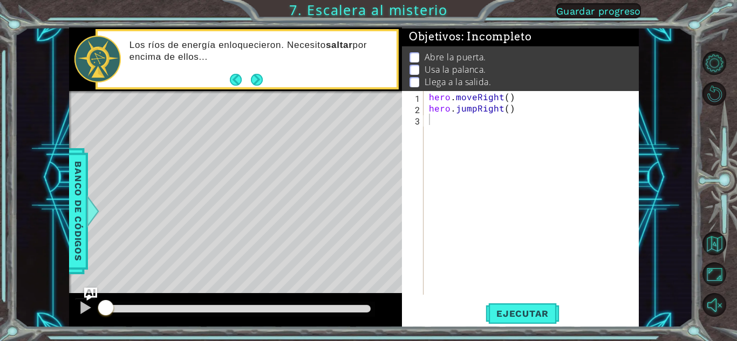
click at [258, 80] on button "Next" at bounding box center [257, 80] width 12 height 12
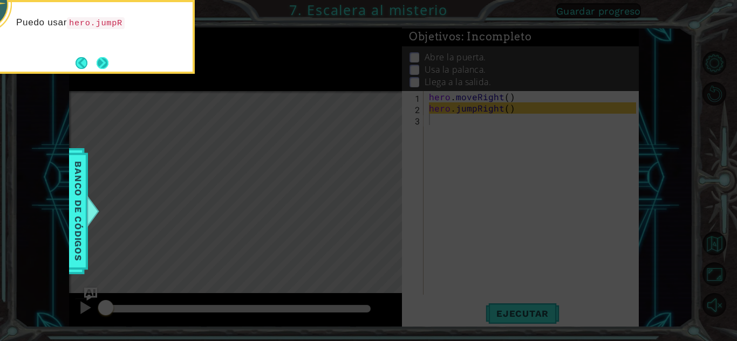
click at [108, 59] on button "Next" at bounding box center [103, 63] width 12 height 12
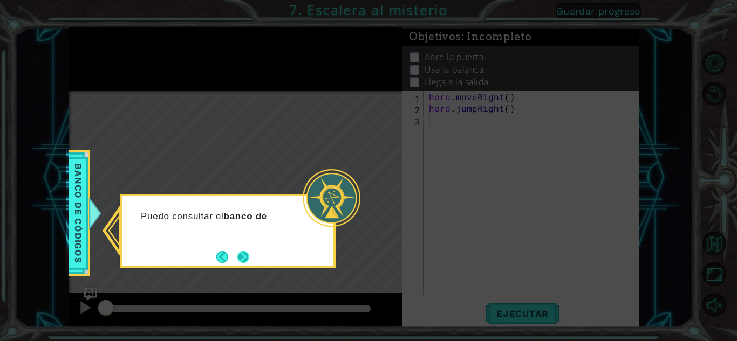
click at [245, 251] on button "Next" at bounding box center [243, 257] width 12 height 12
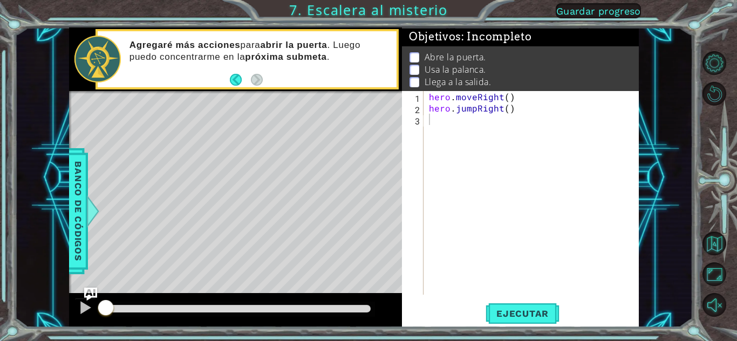
click at [238, 81] on button "Back" at bounding box center [240, 80] width 21 height 12
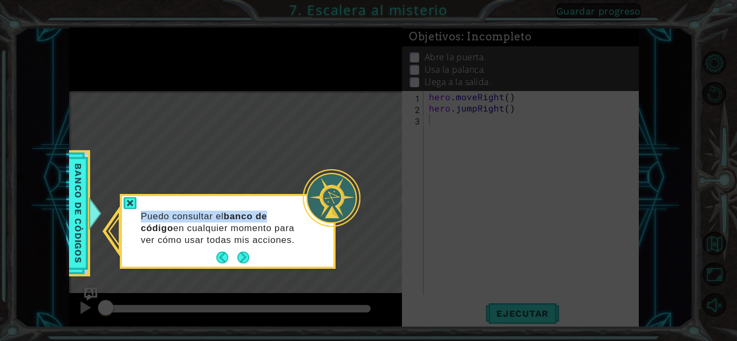
click at [288, 194] on div "Puedo consultar el banco de código en cualquier momento para ver cómo usar toda…" at bounding box center [228, 231] width 216 height 75
click at [243, 255] on button "Next" at bounding box center [243, 258] width 12 height 12
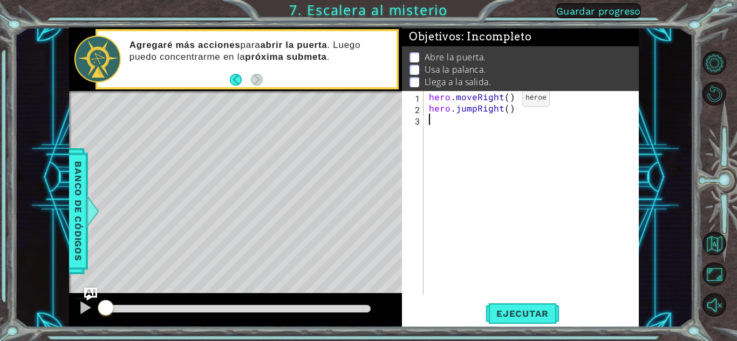
click at [472, 126] on div "hero . moveRight ( ) hero . jumpRight ( )" at bounding box center [534, 204] width 215 height 227
click at [521, 305] on button "Ejecutar" at bounding box center [522, 314] width 74 height 24
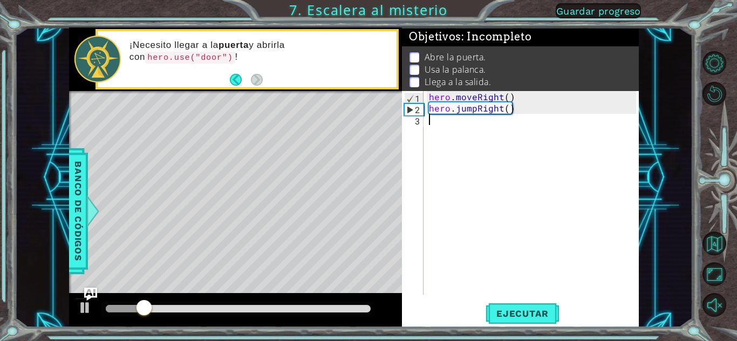
type textarea "h"
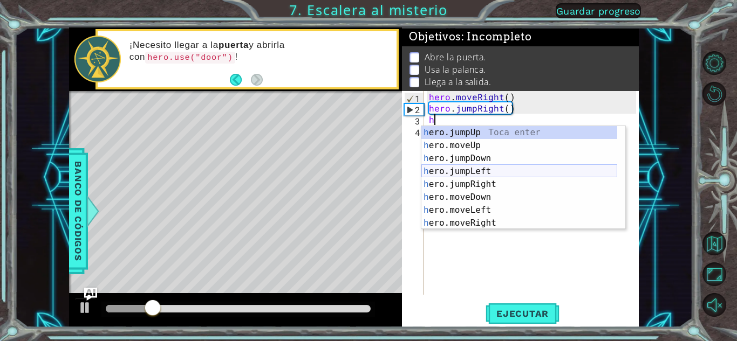
click at [460, 169] on div "h ero.jumpUp Toca enter h ero.moveUp Toca enter h ero.jumpDown Toca enter h ero…" at bounding box center [519, 190] width 196 height 129
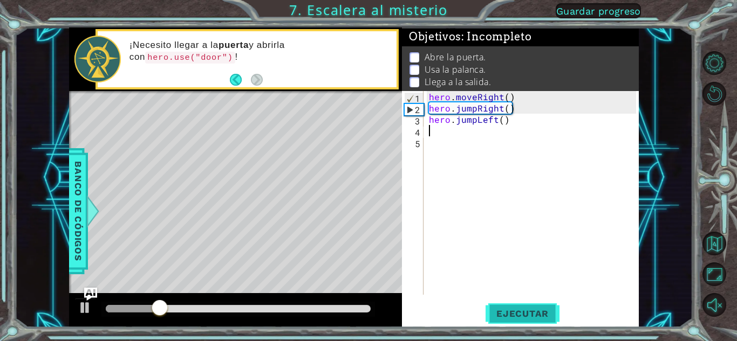
click at [524, 309] on span "Ejecutar" at bounding box center [522, 314] width 74 height 11
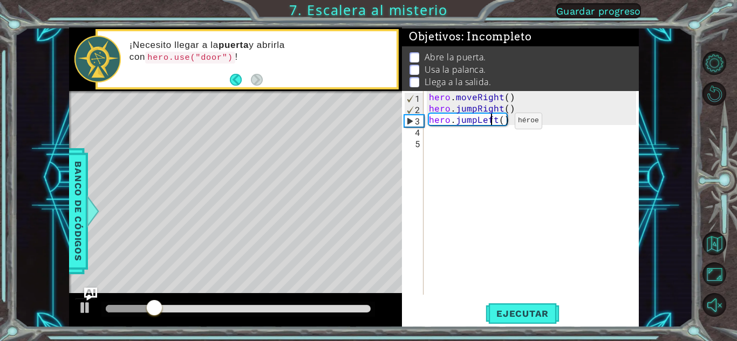
drag, startPoint x: 492, startPoint y: 121, endPoint x: 501, endPoint y: 126, distance: 10.4
click at [501, 126] on div "hero . moveRight ( ) hero . jumpRight ( ) hero . jumpLeft ( )" at bounding box center [534, 204] width 215 height 227
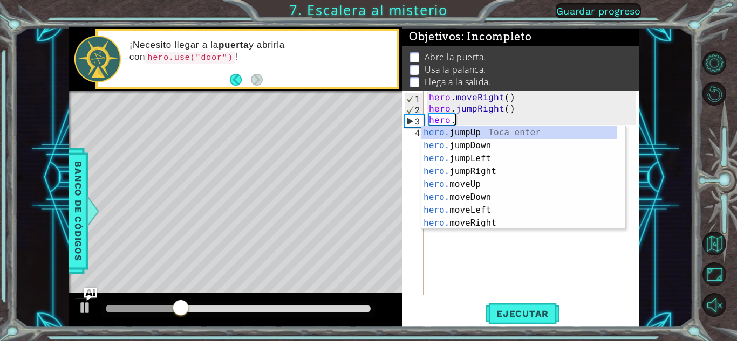
type textarea "hero"
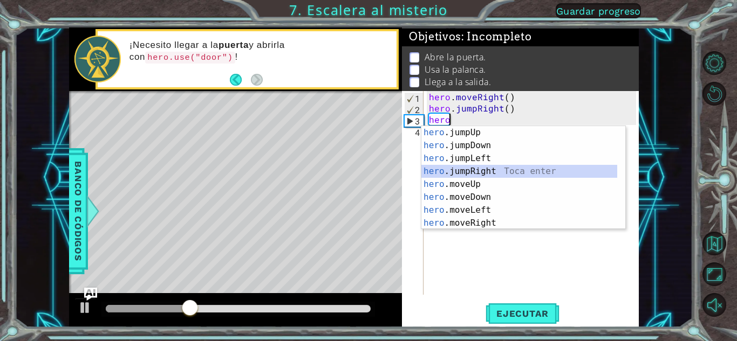
click at [466, 168] on div "hero .jumpUp Toca enter hero .jumpDown Toca enter hero .jumpLeft Toca enter her…" at bounding box center [519, 190] width 196 height 129
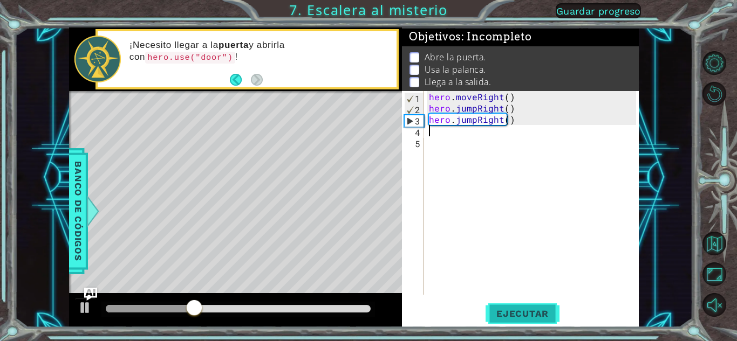
click at [505, 319] on span "Ejecutar" at bounding box center [522, 314] width 74 height 11
click at [503, 125] on div "hero . moveRight ( ) hero . jumpRight ( ) hero . jumpRight ( )" at bounding box center [534, 204] width 215 height 227
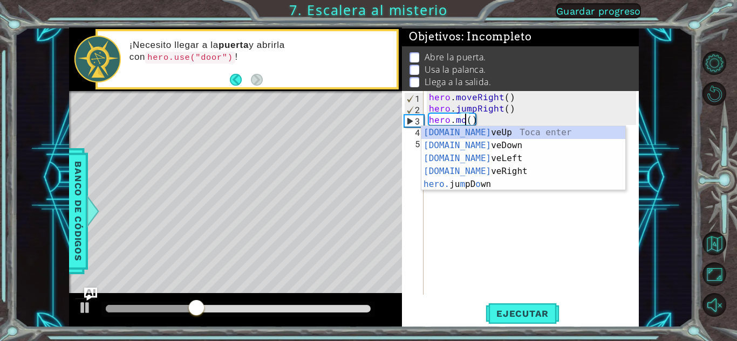
scroll to position [0, 2]
click at [466, 169] on div "[DOMAIN_NAME] veUp Toca enter [DOMAIN_NAME] veDown Toca enter [DOMAIN_NAME] veL…" at bounding box center [523, 171] width 204 height 91
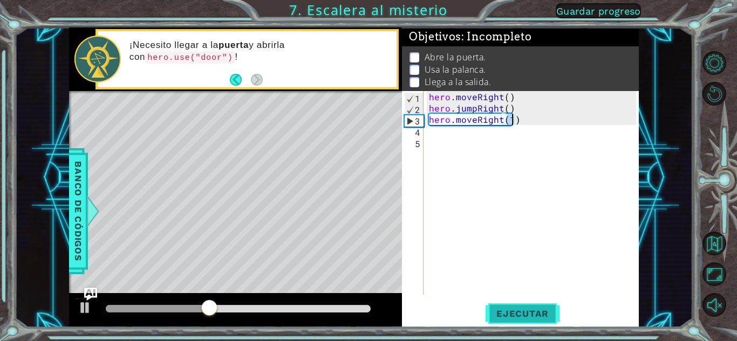
type textarea "hero.moveRight(1)"
click at [525, 321] on button "Ejecutar" at bounding box center [522, 314] width 74 height 24
click at [428, 131] on div "hero . moveRight ( ) hero . jumpRight ( ) hero . moveRight ( 1 )" at bounding box center [534, 204] width 215 height 227
click at [432, 134] on div "hero . moveRight ( ) hero . jumpRight ( ) hero . moveRight ( 1 )" at bounding box center [534, 204] width 215 height 227
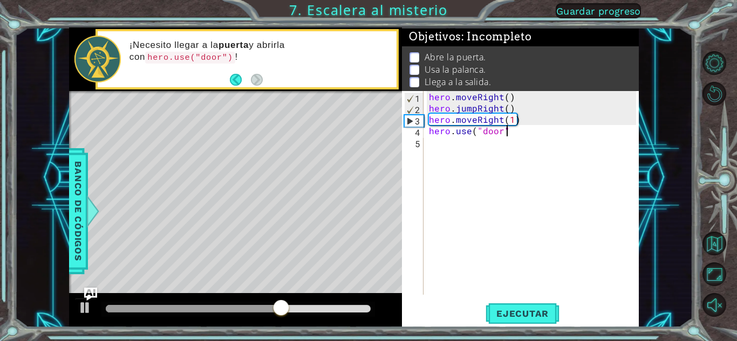
scroll to position [0, 4]
type textarea "hero.use("door")"
click at [488, 313] on span "Ejecutar" at bounding box center [522, 314] width 74 height 11
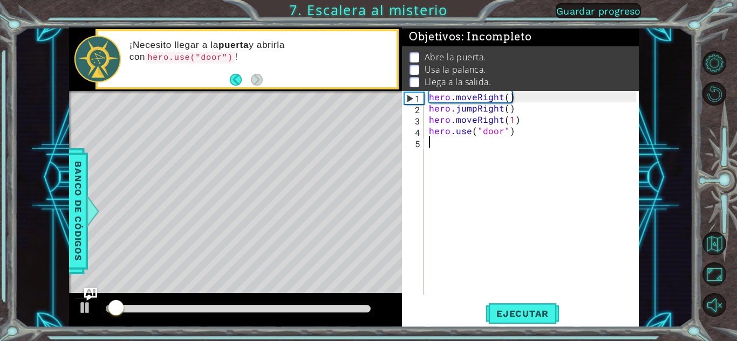
click at [428, 141] on div "hero . moveRight ( ) hero . jumpRight ( ) hero . moveRight ( 1 ) hero . use ( "…" at bounding box center [534, 204] width 215 height 227
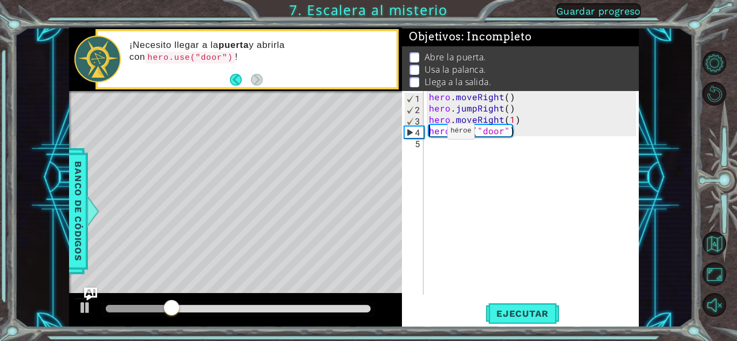
click at [432, 135] on div "hero . moveRight ( ) hero . jumpRight ( ) hero . moveRight ( 1 ) hero . use ( "…" at bounding box center [534, 204] width 215 height 227
type textarea "hero.use("door")"
click at [428, 134] on div "hero . moveRight ( ) hero . jumpRight ( ) hero . moveRight ( 1 ) hero . use ( "…" at bounding box center [531, 193] width 209 height 204
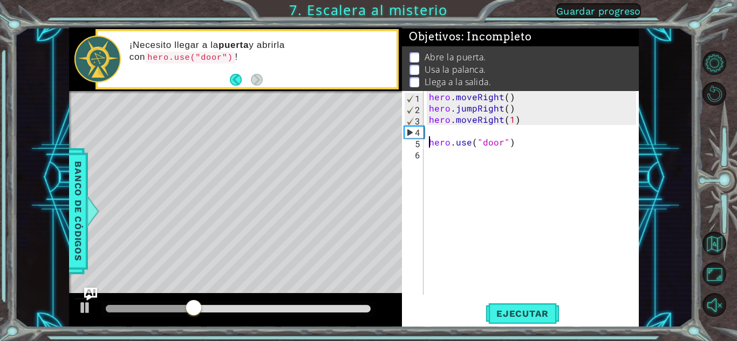
click at [430, 132] on div "hero . moveRight ( ) hero . jumpRight ( ) hero . moveRight ( 1 ) hero . use ( "…" at bounding box center [534, 204] width 215 height 227
type textarea "h"
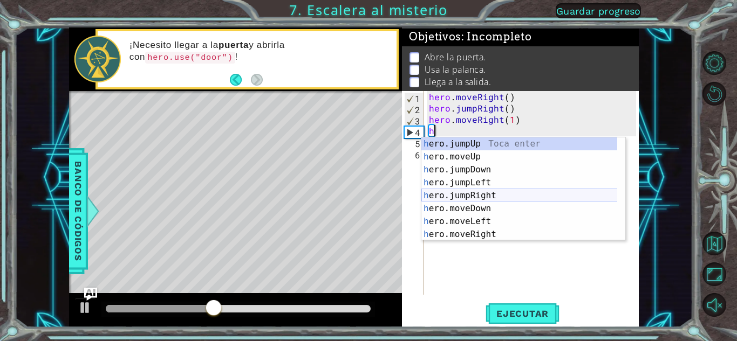
click at [465, 196] on div "h ero.jumpUp Toca enter h ero.moveUp Toca enter h ero.jumpDown Toca enter h ero…" at bounding box center [523, 202] width 204 height 129
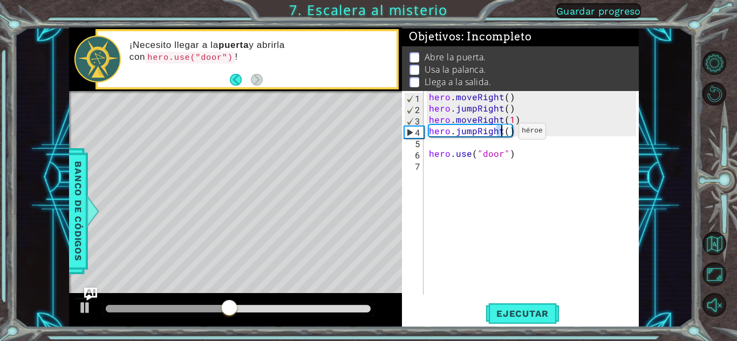
click at [500, 134] on div "hero . moveRight ( ) hero . jumpRight ( ) hero . moveRight ( 1 ) hero . jumpRig…" at bounding box center [534, 204] width 215 height 227
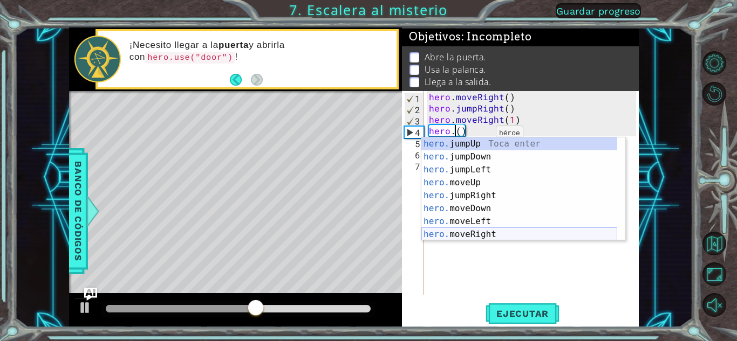
click at [463, 230] on div "hero. jumpUp Toca enter hero. jumpDown Toca enter hero. jumpLeft Toca enter her…" at bounding box center [519, 202] width 196 height 129
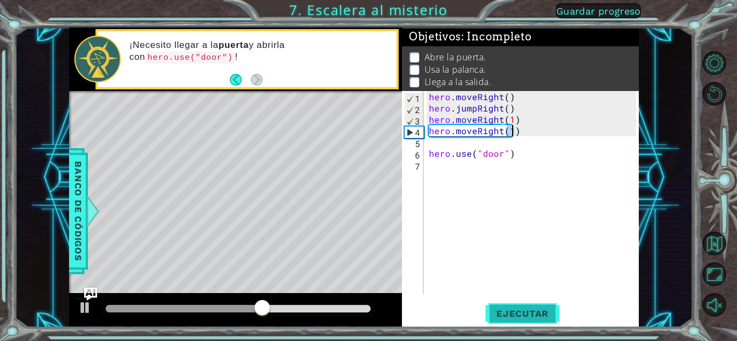
click at [530, 319] on button "Ejecutar" at bounding box center [522, 314] width 74 height 24
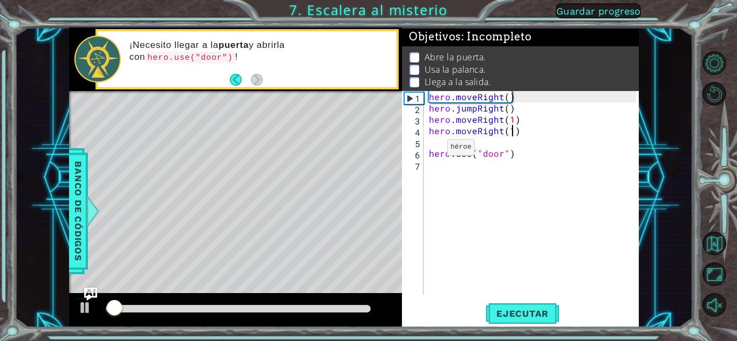
click at [427, 152] on div "hero.moveRight(1) 1 2 3 4 5 6 7 hero . moveRight ( ) hero . jumpRight ( ) hero …" at bounding box center [519, 193] width 234 height 204
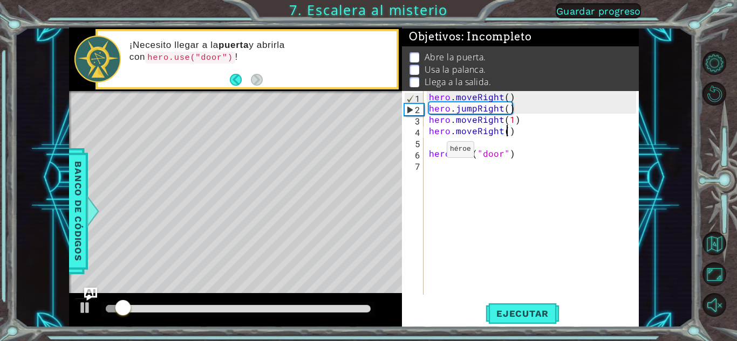
click at [428, 152] on div "hero . moveRight ( ) hero . jumpRight ( ) hero . moveRight ( 1 ) hero . moveRig…" at bounding box center [534, 204] width 215 height 227
type textarea "hero.use("door")"
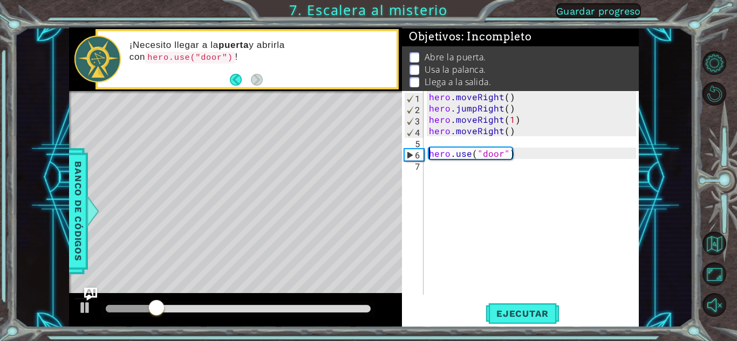
click at [447, 145] on div "hero . moveRight ( ) hero . jumpRight ( ) hero . moveRight ( 1 ) hero . moveRig…" at bounding box center [534, 204] width 215 height 227
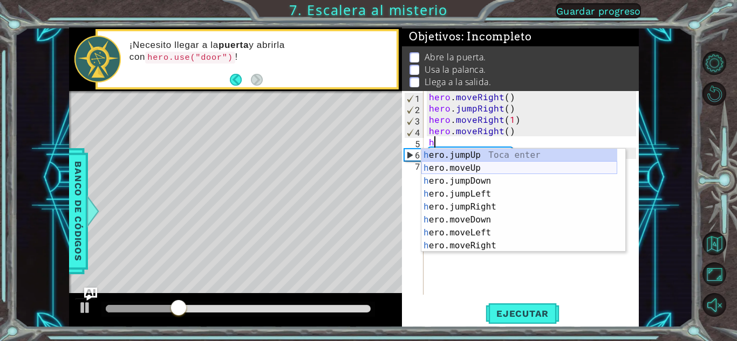
click at [458, 170] on div "h ero.jumpUp Toca enter h ero.moveUp Toca enter h ero.jumpDown Toca enter h ero…" at bounding box center [519, 213] width 196 height 129
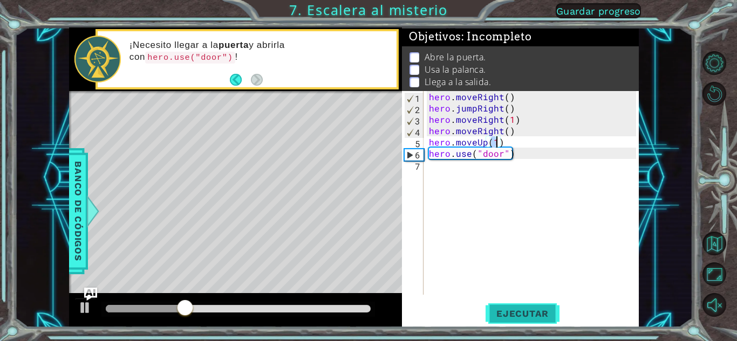
type textarea "hero.moveUp(1)"
click at [513, 304] on button "Ejecutar" at bounding box center [522, 314] width 74 height 24
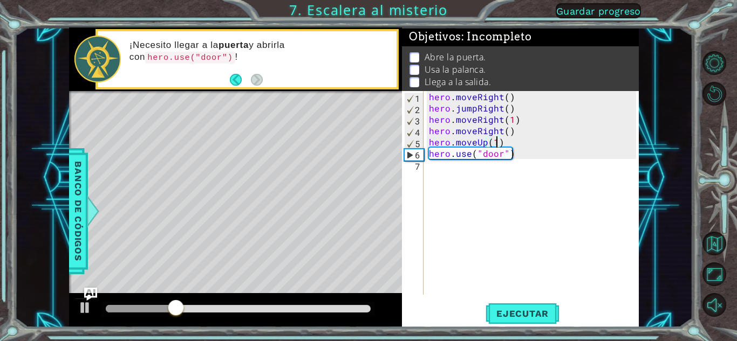
click at [451, 175] on div "hero . moveRight ( ) hero . jumpRight ( ) hero . moveRight ( 1 ) hero . moveRig…" at bounding box center [534, 204] width 215 height 227
